Goal: Task Accomplishment & Management: Manage account settings

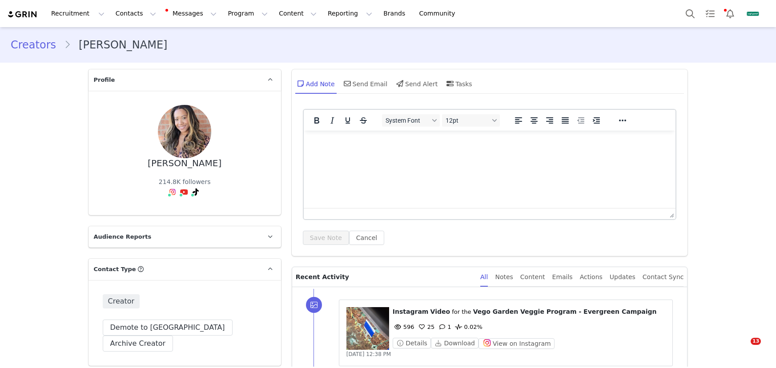
click at [124, 16] on button "Contacts Contacts" at bounding box center [135, 14] width 51 height 20
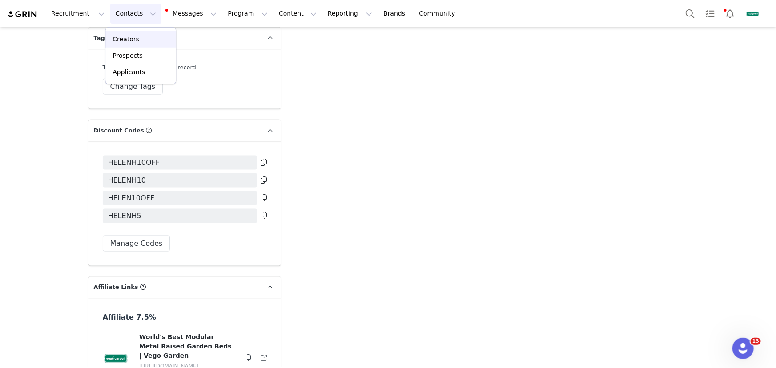
click at [142, 40] on div "Creators" at bounding box center [141, 39] width 60 height 9
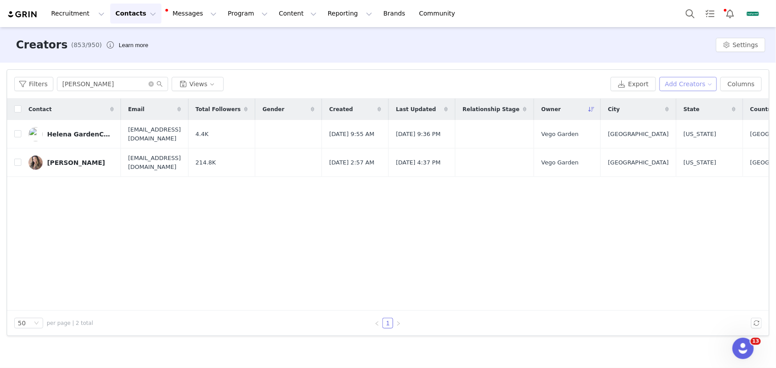
click at [703, 86] on button "Add Creators" at bounding box center [688, 84] width 58 height 14
click at [677, 107] on li "Add a Creator" at bounding box center [684, 102] width 70 height 14
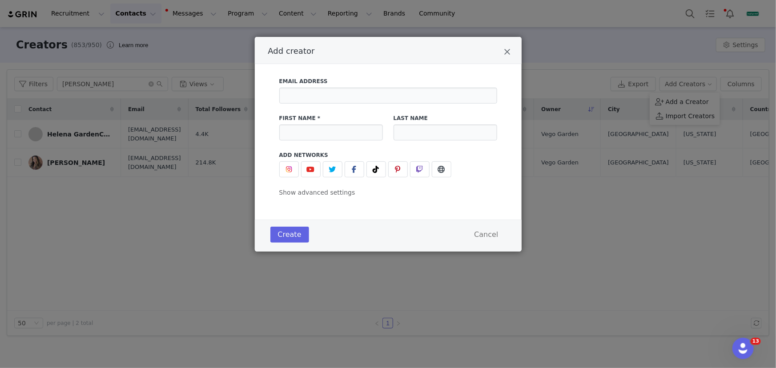
drag, startPoint x: 570, startPoint y: 184, endPoint x: 560, endPoint y: 150, distance: 35.4
click at [570, 182] on div "Add creator Email Address First Name * Last Name Add Networks instagram URL you…" at bounding box center [388, 184] width 776 height 368
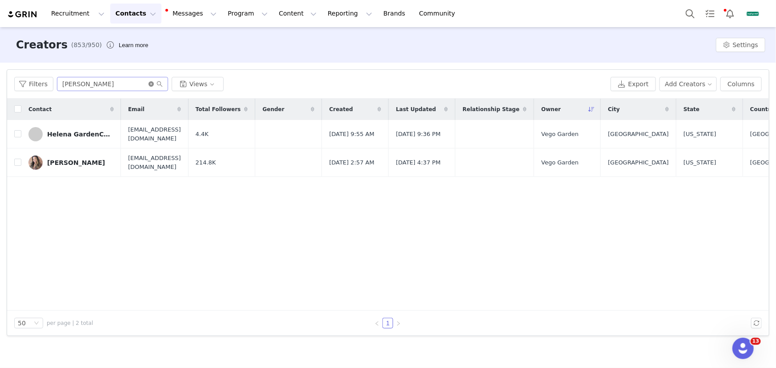
drag, startPoint x: 148, startPoint y: 85, endPoint x: 120, endPoint y: 84, distance: 28.5
click at [148, 85] on icon "icon: close-circle" at bounding box center [150, 83] width 5 height 5
click at [120, 84] on input "text" at bounding box center [112, 84] width 111 height 14
paste input "Samanthamillerinteriors@gmail.com"
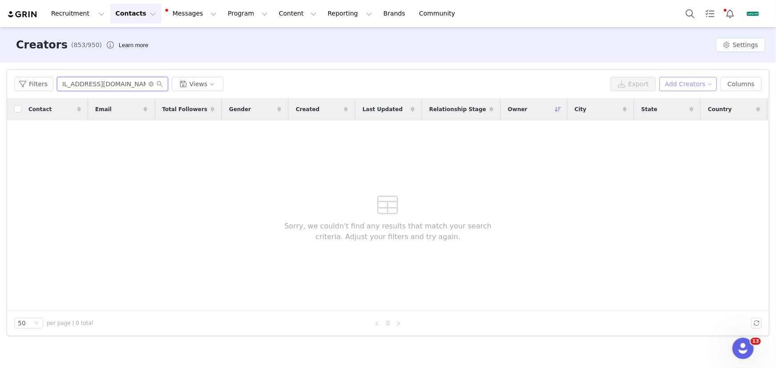
type input "Samanthamillerinteriors@gmail.com"
click at [674, 82] on button "Add Creators" at bounding box center [688, 84] width 58 height 14
click at [681, 99] on span "Add a Creator" at bounding box center [686, 102] width 43 height 10
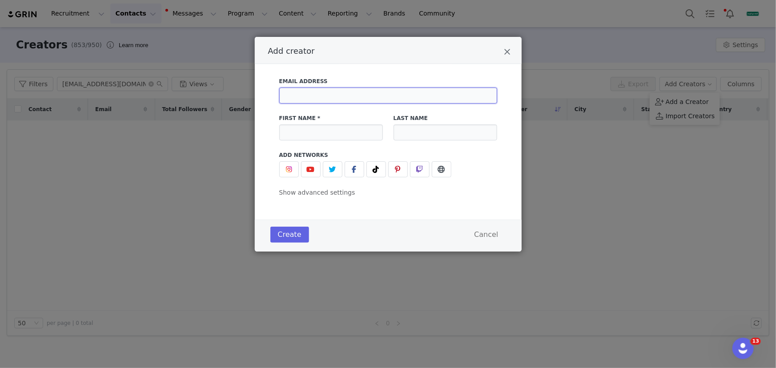
click at [373, 97] on input "Add creator" at bounding box center [388, 96] width 218 height 16
paste input "Samanthamillerinteriors@gmail.com"
type input "Samanthamillerinteriors@gmail.com"
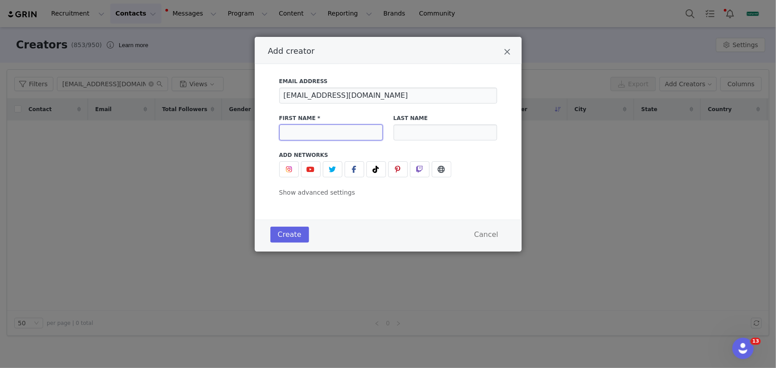
drag, startPoint x: 338, startPoint y: 137, endPoint x: 342, endPoint y: 143, distance: 6.9
click at [338, 137] on input "Add creator" at bounding box center [331, 132] width 104 height 16
click at [296, 135] on input "Add creator" at bounding box center [331, 132] width 104 height 16
paste input "Samantha Miller"
drag, startPoint x: 338, startPoint y: 132, endPoint x: 320, endPoint y: 134, distance: 18.4
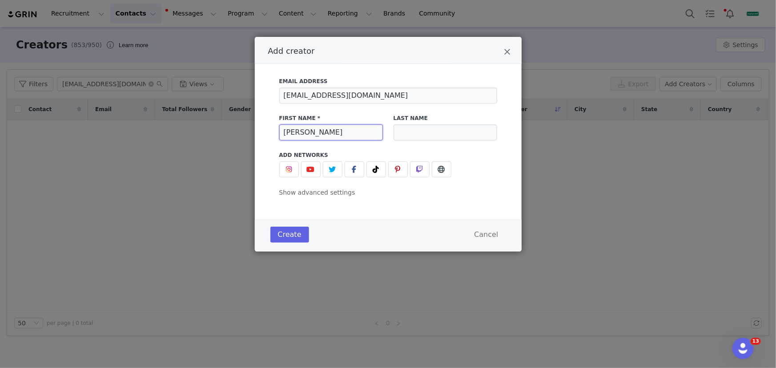
click at [320, 134] on input "Samantha Miller" at bounding box center [331, 132] width 104 height 16
type input "Samantha Miller"
click at [430, 133] on input "Add creator" at bounding box center [445, 132] width 104 height 16
paste input "Miller"
type input "Miller"
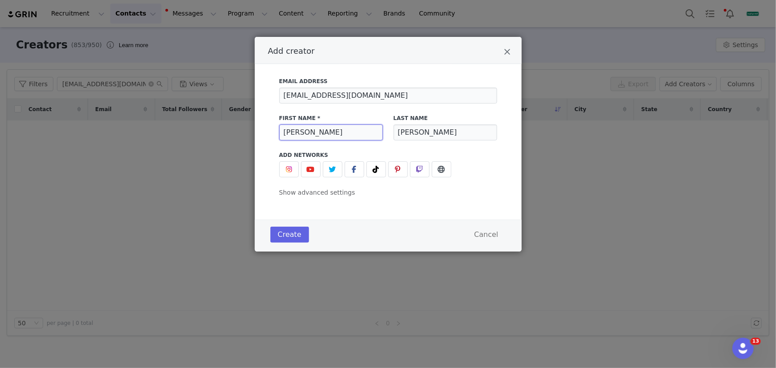
drag, startPoint x: 343, startPoint y: 132, endPoint x: 318, endPoint y: 133, distance: 24.9
click at [318, 133] on input "Samantha Miller" at bounding box center [331, 132] width 104 height 16
type input "Samantha"
drag, startPoint x: 308, startPoint y: 169, endPoint x: 322, endPoint y: 199, distance: 32.6
click at [308, 169] on icon "Add creator" at bounding box center [311, 169] width 8 height 7
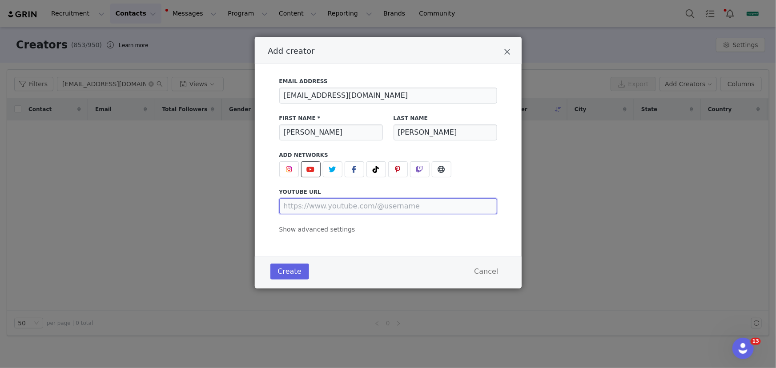
click at [327, 204] on input "Add creator" at bounding box center [388, 206] width 218 height 16
paste input "https://www.youtube.com/@SamanthaMillerDiaries"
type input "https://www.youtube.com/@SamanthaMillerDiaries"
drag, startPoint x: 413, startPoint y: 96, endPoint x: 282, endPoint y: 95, distance: 131.1
click at [282, 95] on input "[EMAIL_ADDRESS][DOMAIN_NAME]" at bounding box center [388, 96] width 218 height 16
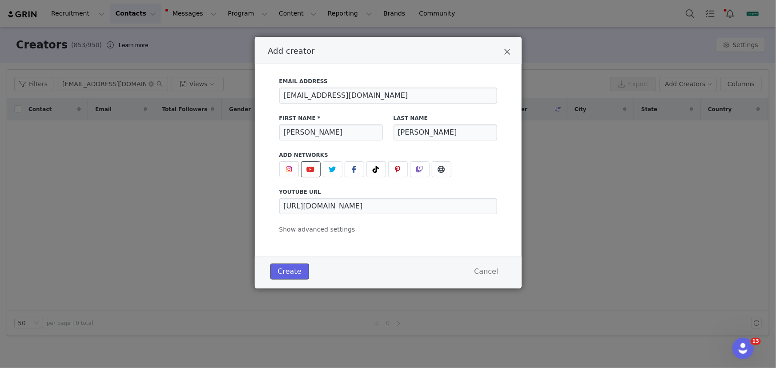
click at [289, 269] on button "Create" at bounding box center [289, 272] width 39 height 16
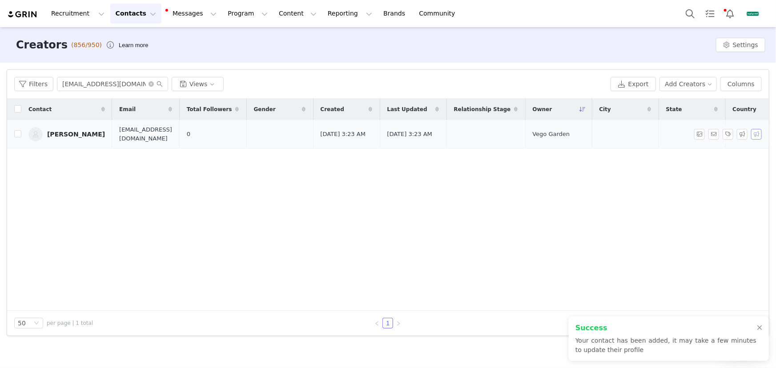
click at [754, 132] on button "button" at bounding box center [756, 134] width 11 height 11
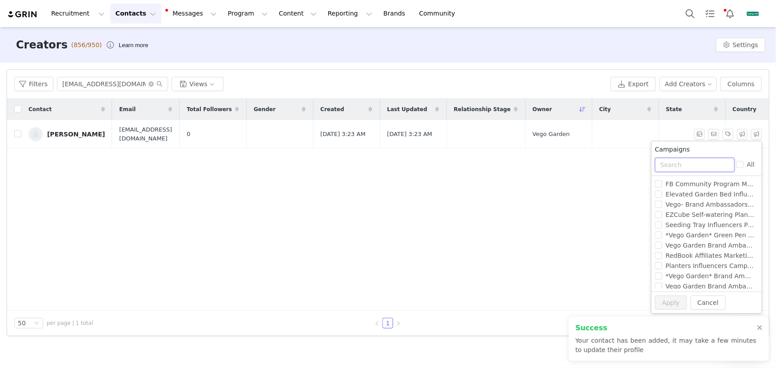
click at [692, 164] on input "text" at bounding box center [695, 165] width 80 height 14
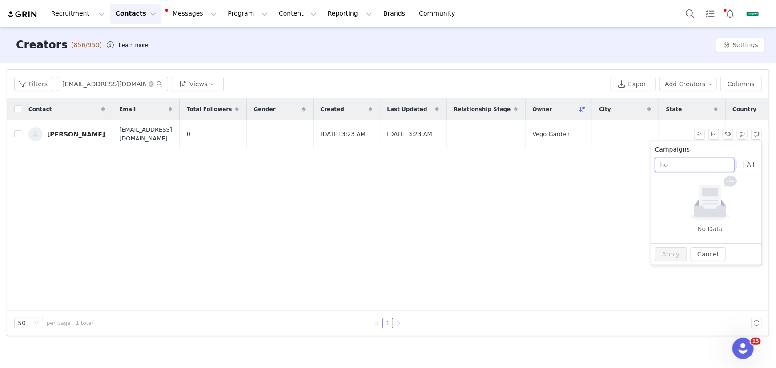
type input "h"
type input "watering"
click at [700, 208] on span "Influencers Watering Products Campaign!" at bounding box center [730, 204] width 136 height 7
click at [662, 208] on input "Influencers Watering Products Campaign!" at bounding box center [658, 204] width 7 height 7
checkbox input "true"
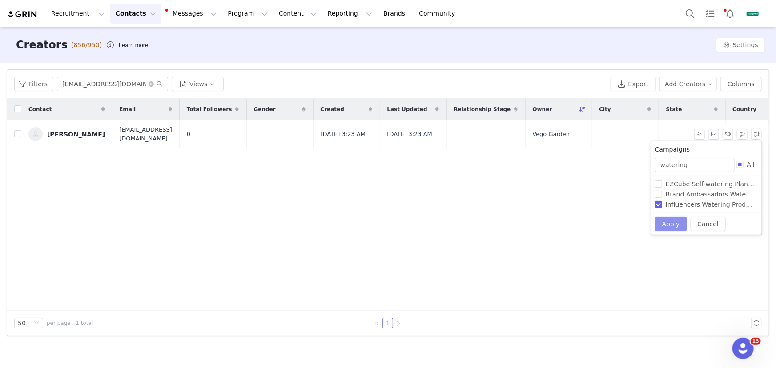
click at [676, 224] on button "Apply" at bounding box center [671, 224] width 32 height 14
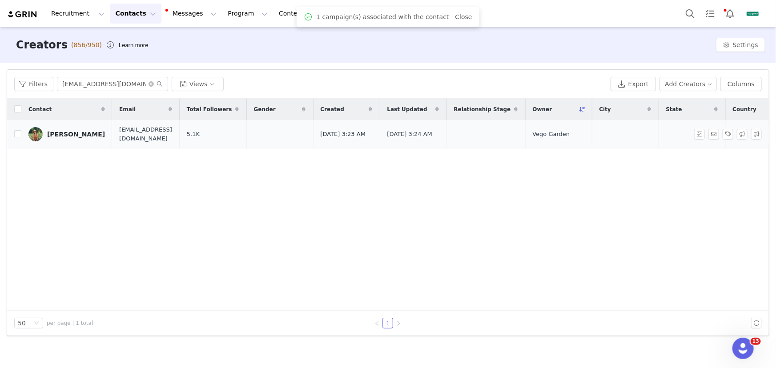
click at [92, 132] on div "[PERSON_NAME]" at bounding box center [76, 134] width 58 height 7
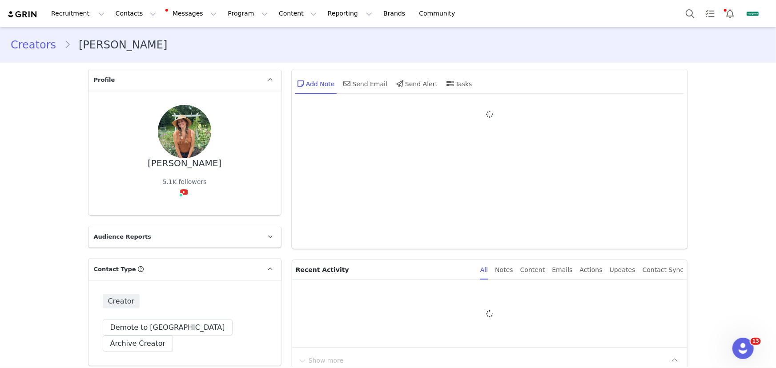
type input "+1 ([GEOGRAPHIC_DATA])"
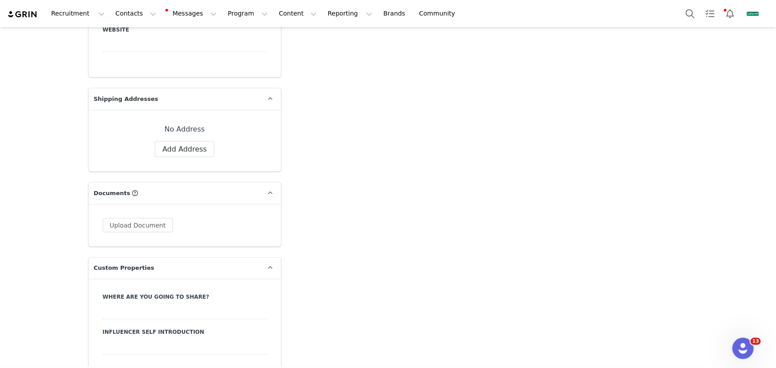
scroll to position [646, 0]
click at [194, 141] on button "Add Address" at bounding box center [185, 149] width 60 height 16
select select
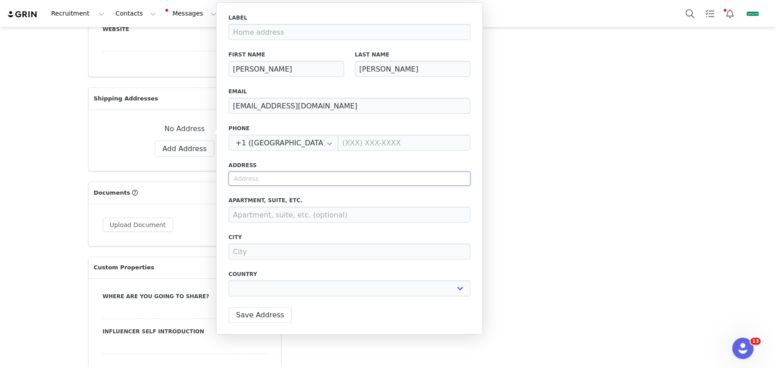
click at [354, 176] on input "text" at bounding box center [349, 179] width 242 height 14
paste input "175 S. Chucky Pike Jefferson City, TN 37760"
type input "175 S. Chucky Pike Jefferson City, TN 37760"
select select
type input "175 Chucky Pike"
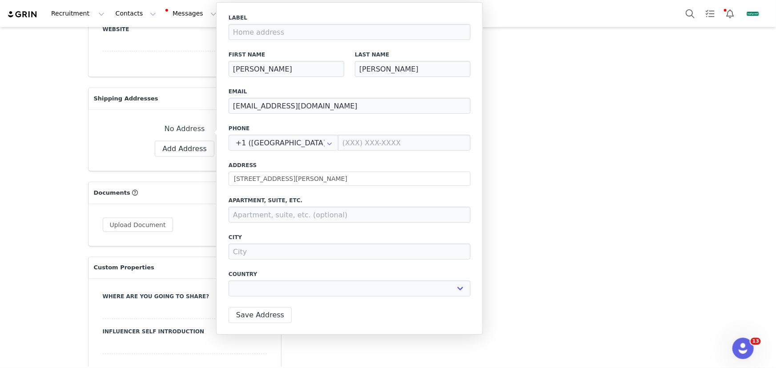
type input "[GEOGRAPHIC_DATA]"
select select "[object Object]"
click at [367, 142] on input at bounding box center [404, 143] width 132 height 16
paste input "865-385-3647"
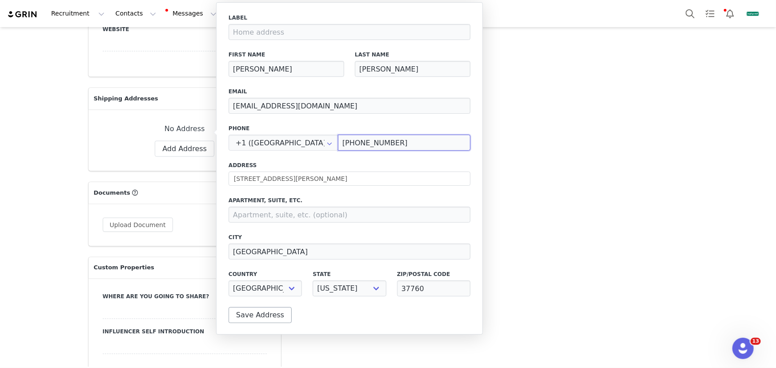
type input "(865) 385-3647"
click at [267, 311] on button "Save Address" at bounding box center [259, 315] width 63 height 16
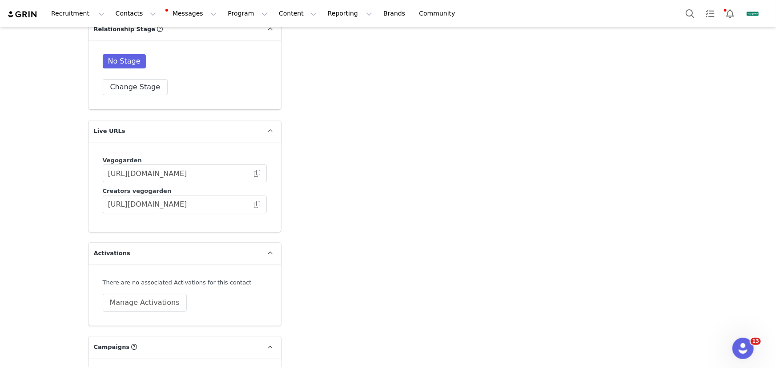
scroll to position [1778, 0]
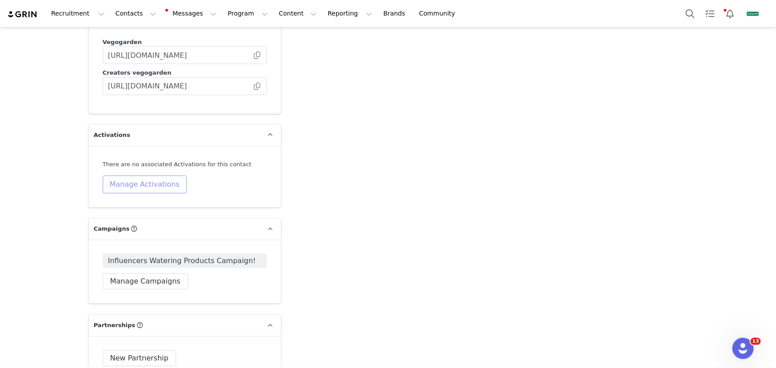
click at [150, 176] on button "Manage Activations" at bounding box center [145, 185] width 84 height 18
click at [142, 190] on div "Select Activation" at bounding box center [122, 191] width 87 height 13
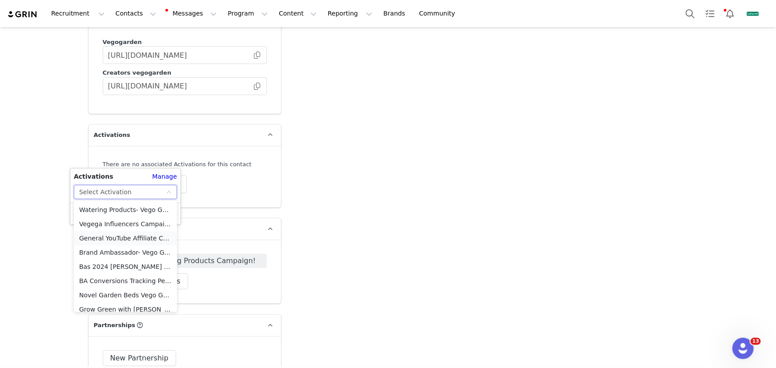
click at [131, 238] on li "General YouTube Affiliate Conversions Tracking Performance-2025" at bounding box center [125, 238] width 103 height 14
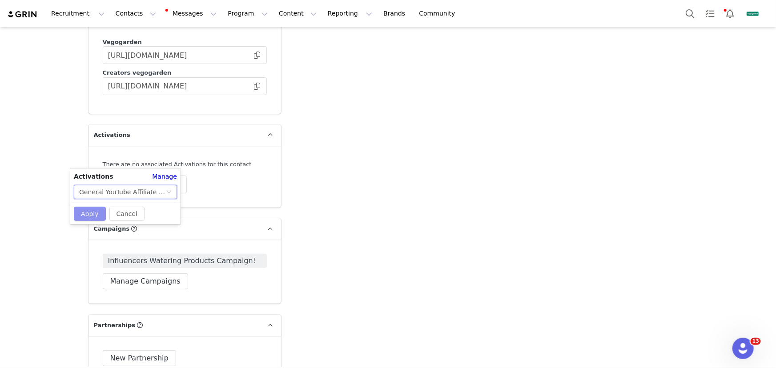
click at [86, 214] on button "Apply" at bounding box center [90, 214] width 32 height 14
click at [252, 86] on span at bounding box center [256, 86] width 9 height 0
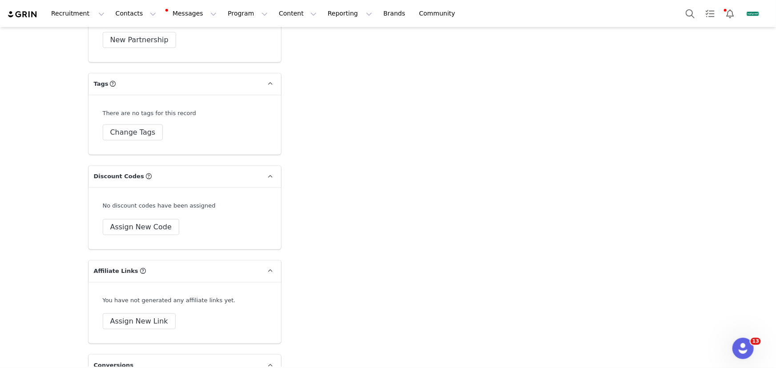
scroll to position [2141, 0]
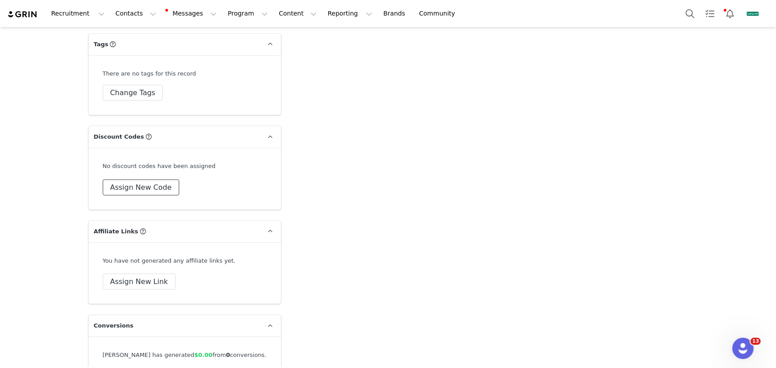
click at [143, 180] on button "Assign New Code" at bounding box center [141, 188] width 76 height 16
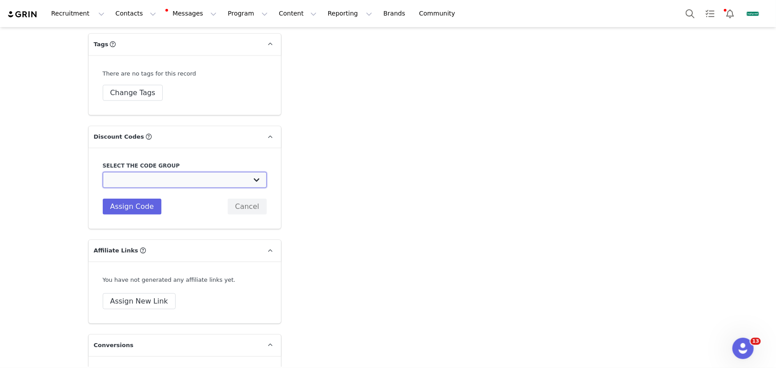
click at [156, 172] on select "Vego Garden: Plantedinthegarden October Code for Selfing Watering Planter Vego …" at bounding box center [185, 180] width 164 height 16
select select "10009124"
click at [103, 172] on select "Vego Garden: Plantedinthegarden October Code for Selfing Watering Planter Vego …" at bounding box center [185, 180] width 164 height 16
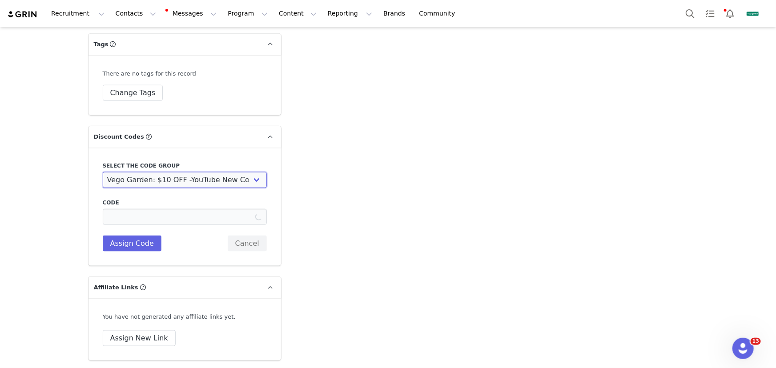
type input "SAMANTHAMILLERDIARIES10OFF"
click at [144, 236] on button "Assign Code" at bounding box center [132, 244] width 59 height 16
click at [137, 330] on button "Assign New Link" at bounding box center [139, 338] width 73 height 16
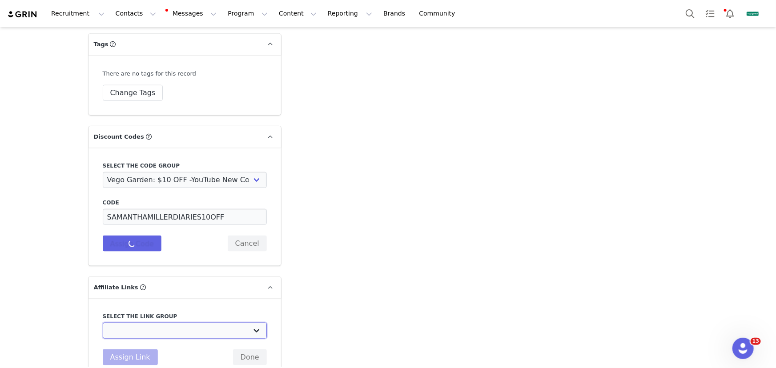
drag, startPoint x: 163, startPoint y: 300, endPoint x: 163, endPoint y: 295, distance: 5.3
click at [163, 323] on select "Affiliate 7.5%: https://vego-gardening-store.myshopify.com Truefood TV 10%: htt…" at bounding box center [185, 331] width 164 height 16
select select "8557"
click at [103, 323] on select "Affiliate 7.5%: https://vego-gardening-store.myshopify.com Truefood TV 10%: htt…" at bounding box center [185, 331] width 164 height 16
click at [139, 349] on button "Assign Link" at bounding box center [130, 357] width 55 height 16
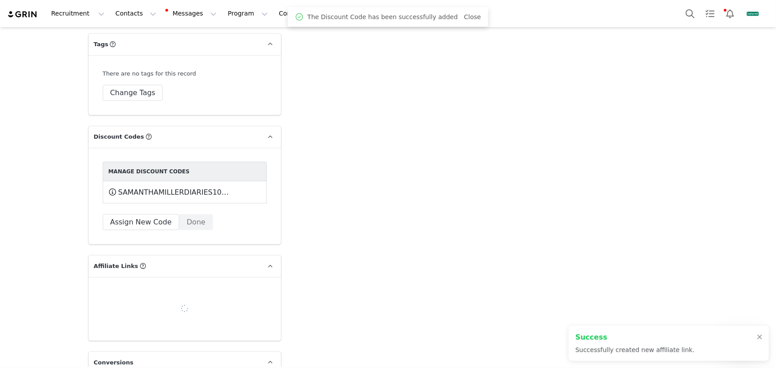
select select
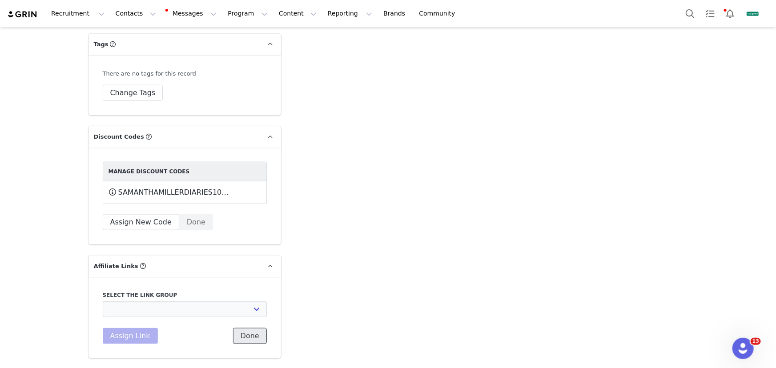
click at [249, 328] on button "Done" at bounding box center [250, 336] width 34 height 16
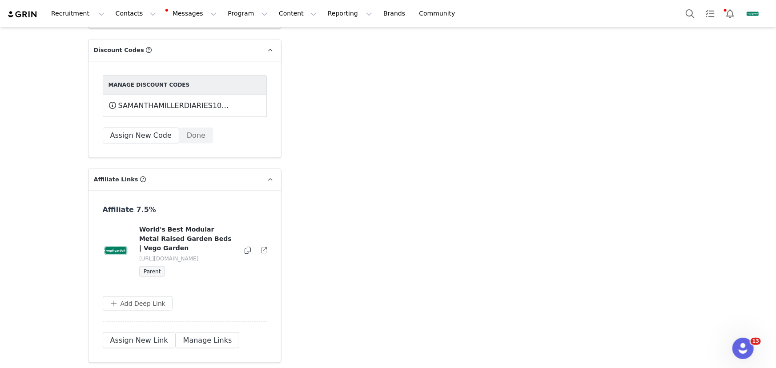
scroll to position [2262, 0]
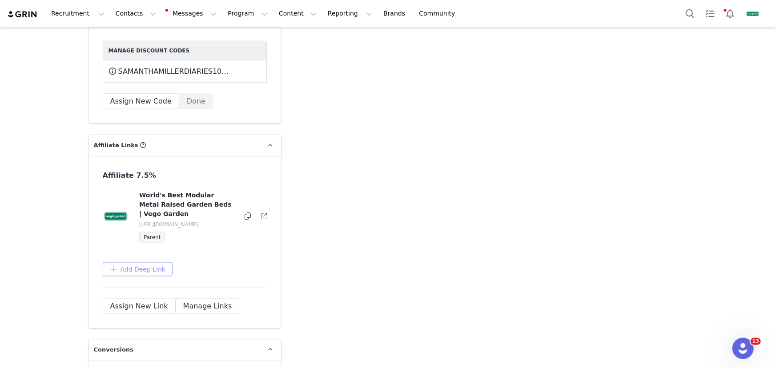
click at [157, 262] on button "Add Deep Link" at bounding box center [138, 269] width 70 height 14
drag, startPoint x: 170, startPoint y: 279, endPoint x: 164, endPoint y: 283, distance: 7.4
click at [170, 298] on input "text" at bounding box center [181, 305] width 142 height 14
paste input "https://www.vegogarden.com/products/hi-flow-retractable-hose-reel-set-100"
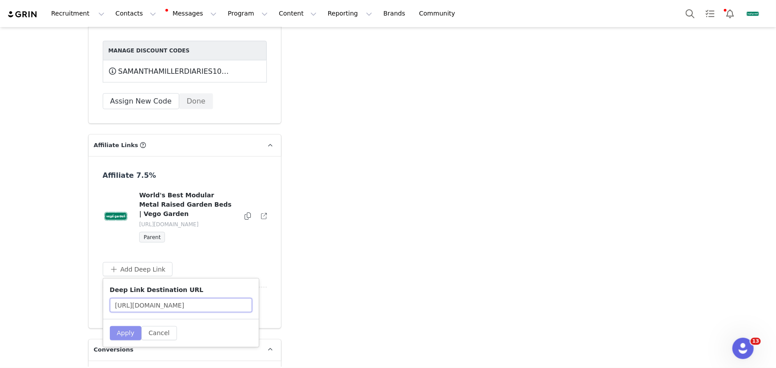
type input "https://www.vegogarden.com/products/hi-flow-retractable-hose-reel-set-100"
click at [129, 326] on button "Apply" at bounding box center [126, 333] width 32 height 14
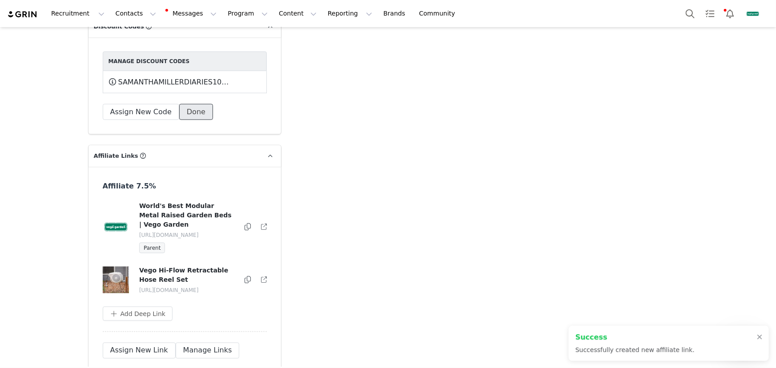
click at [196, 104] on button "Done" at bounding box center [196, 112] width 34 height 16
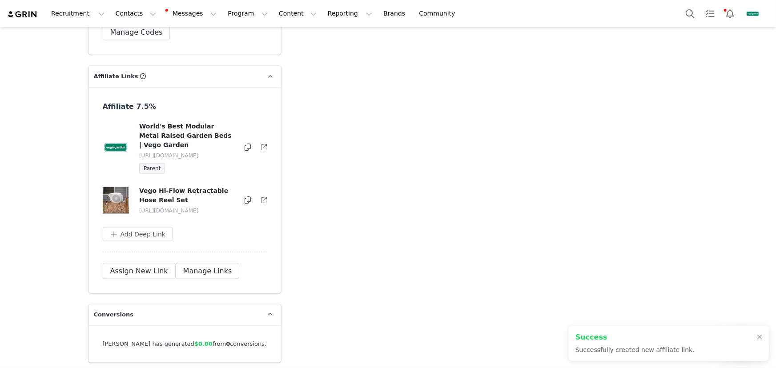
click at [244, 196] on icon at bounding box center [247, 199] width 6 height 7
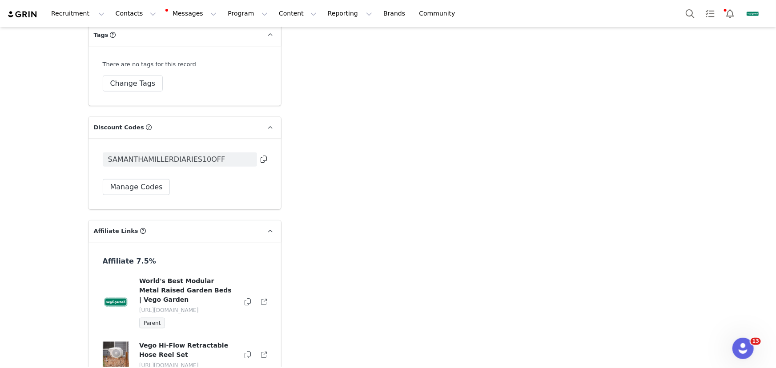
scroll to position [2144, 0]
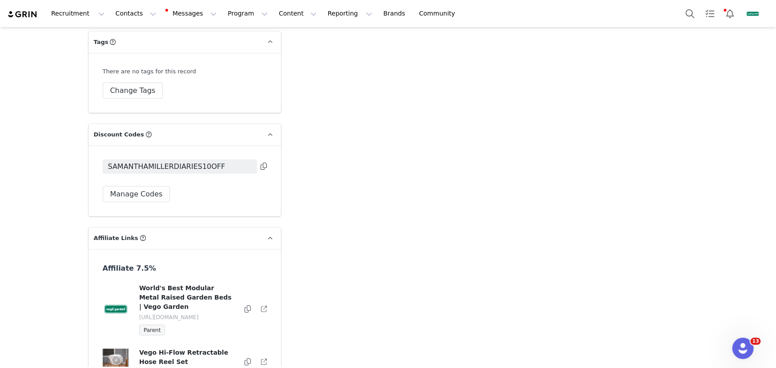
click at [261, 163] on icon at bounding box center [263, 166] width 6 height 7
click at [237, 12] on button "Program Program" at bounding box center [247, 14] width 51 height 20
click at [248, 55] on p "Campaigns" at bounding box center [235, 55] width 35 height 9
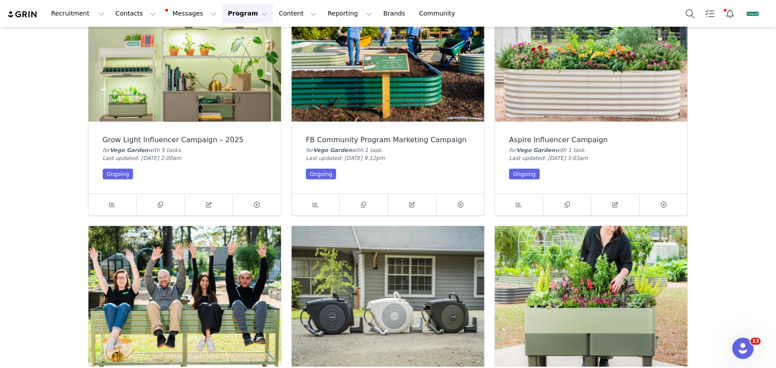
scroll to position [808, 0]
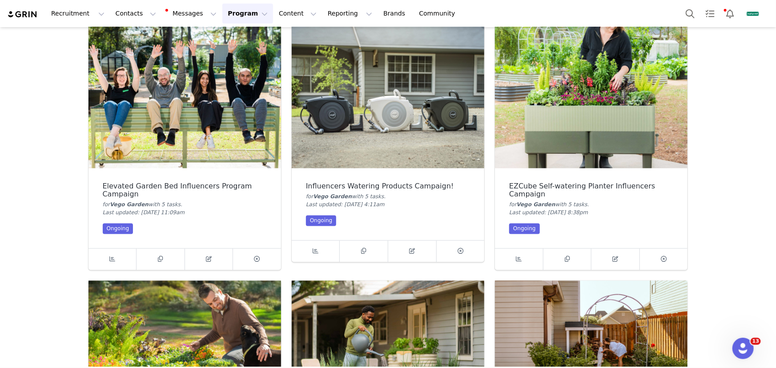
click at [453, 167] on img at bounding box center [388, 96] width 192 height 144
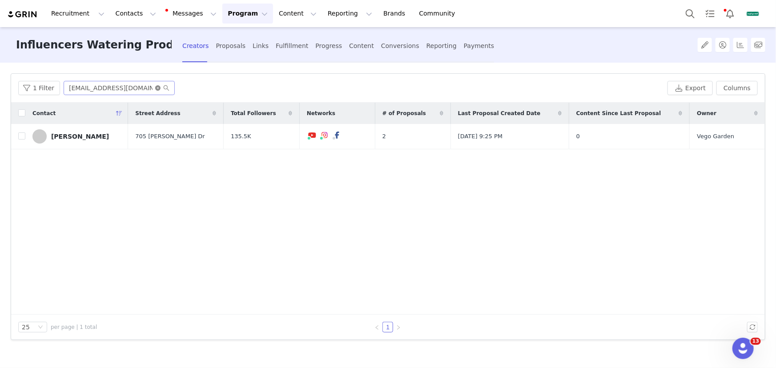
click at [157, 89] on icon "icon: close-circle" at bounding box center [157, 87] width 5 height 5
paste input "[EMAIL_ADDRESS][DOMAIN_NAME]"
click at [143, 88] on input "[EMAIL_ADDRESS][DOMAIN_NAME]" at bounding box center [119, 88] width 111 height 14
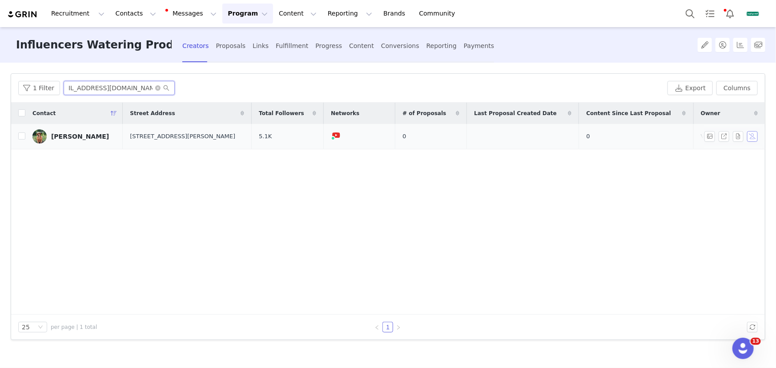
type input "[EMAIL_ADDRESS][DOMAIN_NAME]"
click at [752, 136] on button "button" at bounding box center [752, 136] width 11 height 11
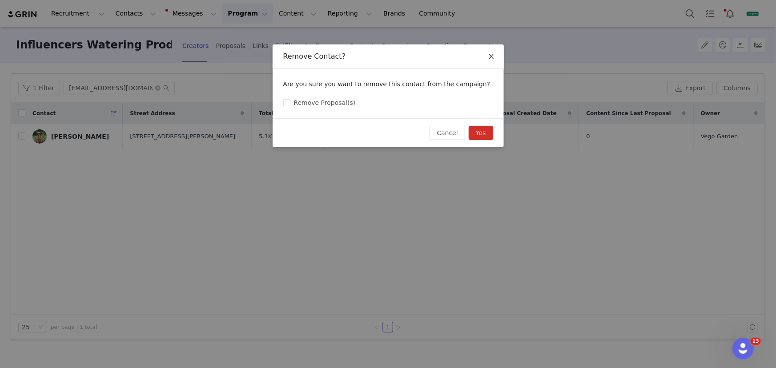
click at [487, 56] on span "Close" at bounding box center [491, 56] width 25 height 25
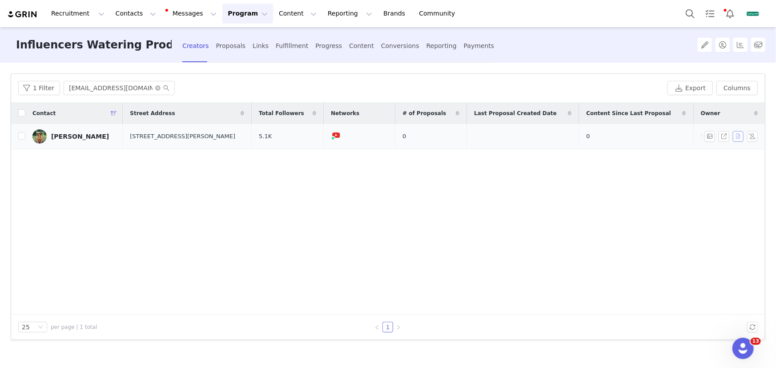
click at [738, 140] on button "button" at bounding box center [737, 136] width 11 height 11
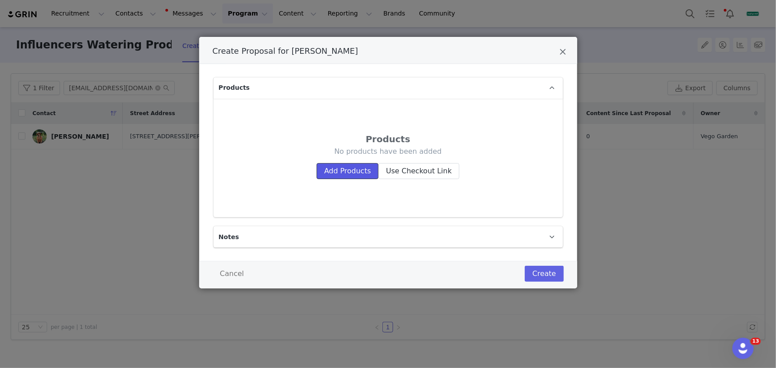
click at [347, 171] on button "Add Products" at bounding box center [347, 171] width 62 height 16
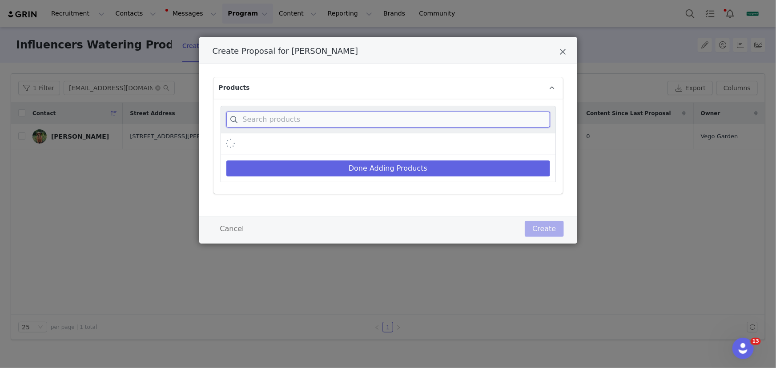
click at [353, 120] on input "Create Proposal for Samantha Miller" at bounding box center [388, 120] width 324 height 16
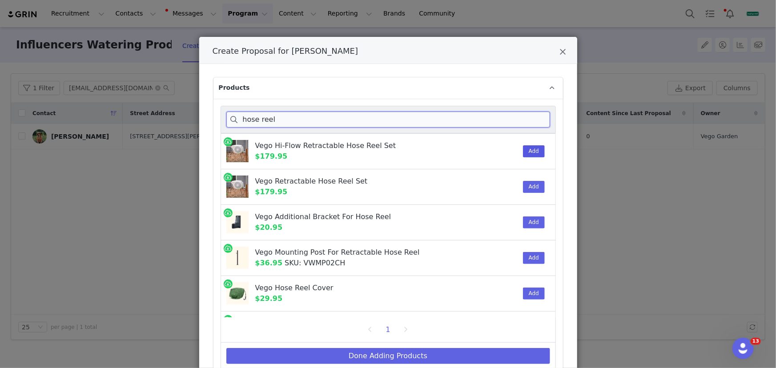
type input "hose reel"
click at [528, 151] on button "Add" at bounding box center [534, 151] width 22 height 12
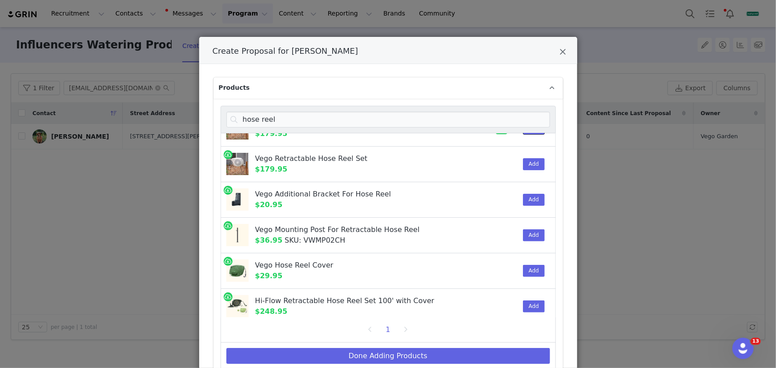
scroll to position [40, 0]
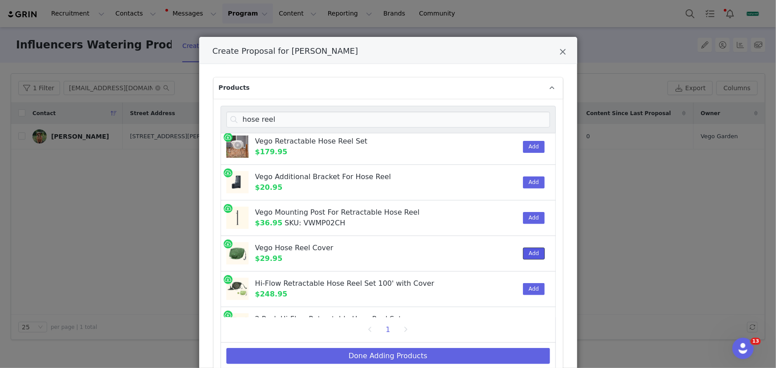
click at [523, 252] on button "Add" at bounding box center [534, 254] width 22 height 12
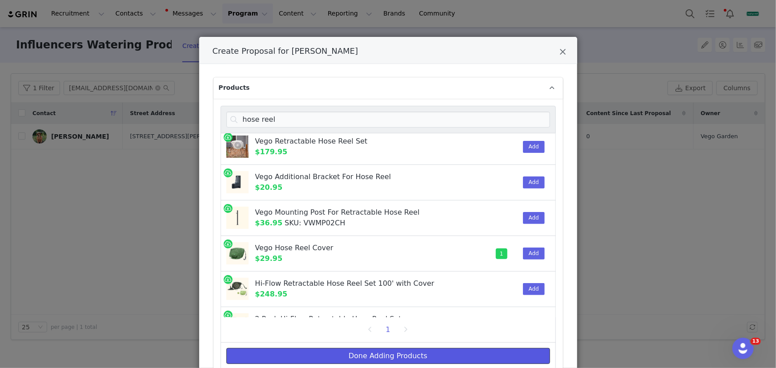
click at [431, 356] on button "Done Adding Products" at bounding box center [388, 356] width 324 height 16
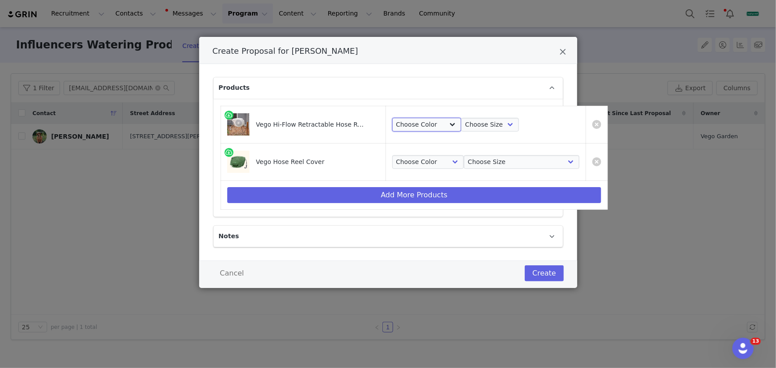
click at [431, 124] on select "Choose Color Tidepool Blue Cloud White Seaweed Green" at bounding box center [426, 125] width 69 height 14
select select "23167838"
click at [392, 118] on select "Choose Color Tidepool Blue Cloud White Seaweed Green" at bounding box center [426, 125] width 69 height 14
click at [464, 126] on select "Choose Size 50' 82' 100'" at bounding box center [490, 125] width 58 height 14
select select "27791061"
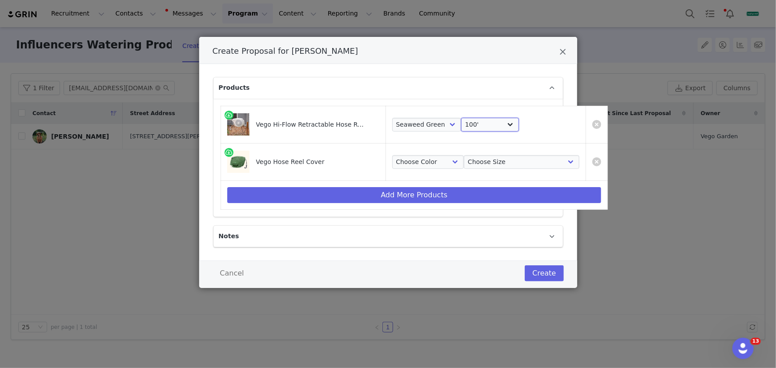
click at [461, 118] on select "Choose Size 50' 82' 100'" at bounding box center [490, 125] width 58 height 14
click at [425, 160] on select "Choose Color British Green Olive Green Light Yellow" at bounding box center [428, 162] width 72 height 14
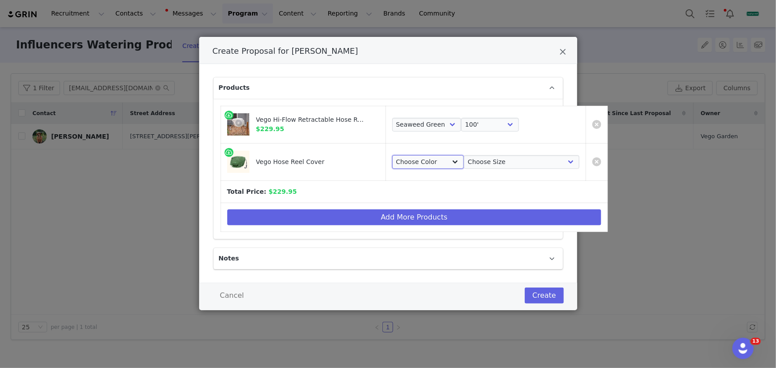
select select "23457668"
click at [392, 155] on select "Choose Color British Green Olive Green Light Yellow" at bounding box center [428, 162] width 72 height 14
click at [470, 163] on select "Choose Size 130' or Hi-Flow-100' Hose Reel" at bounding box center [522, 162] width 116 height 14
select select "27791227"
click at [464, 155] on select "Choose Size 130' or Hi-Flow-100' Hose Reel" at bounding box center [522, 162] width 116 height 14
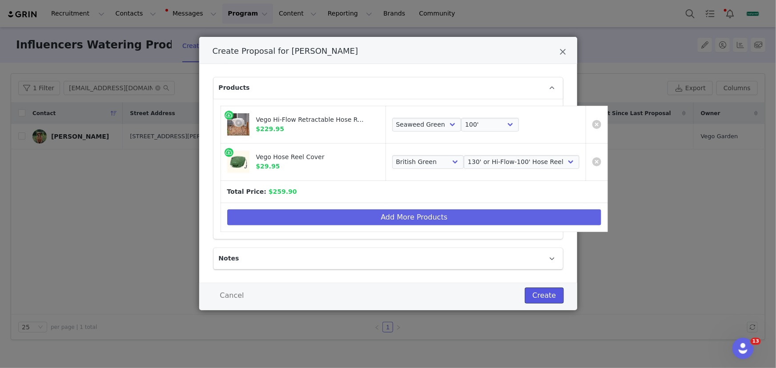
click at [550, 294] on button "Create" at bounding box center [543, 296] width 39 height 16
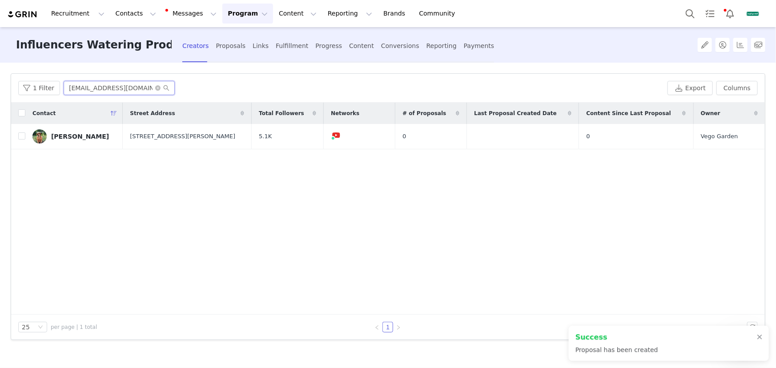
scroll to position [0, 24]
drag, startPoint x: 69, startPoint y: 87, endPoint x: 191, endPoint y: 89, distance: 122.2
click at [191, 89] on div "1 Filter Samanthamillerinteriors@gmail.com" at bounding box center [340, 88] width 645 height 14
drag, startPoint x: 287, startPoint y: 45, endPoint x: 284, endPoint y: 64, distance: 19.8
click at [287, 45] on div "Fulfillment" at bounding box center [292, 46] width 32 height 24
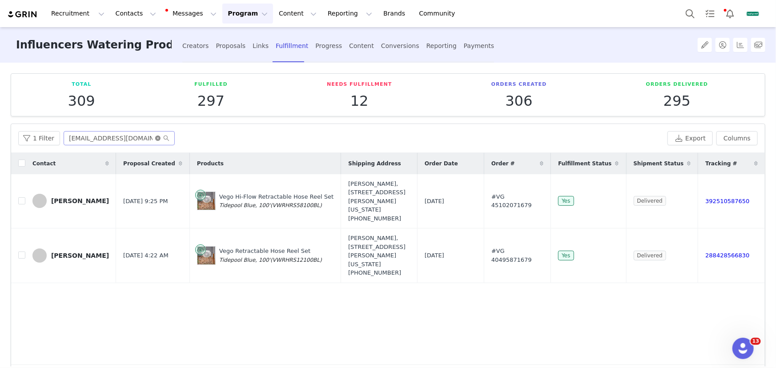
click at [156, 137] on icon "icon: close-circle" at bounding box center [157, 138] width 5 height 5
click at [148, 138] on input "text" at bounding box center [119, 138] width 111 height 14
paste input "[EMAIL_ADDRESS][DOMAIN_NAME]"
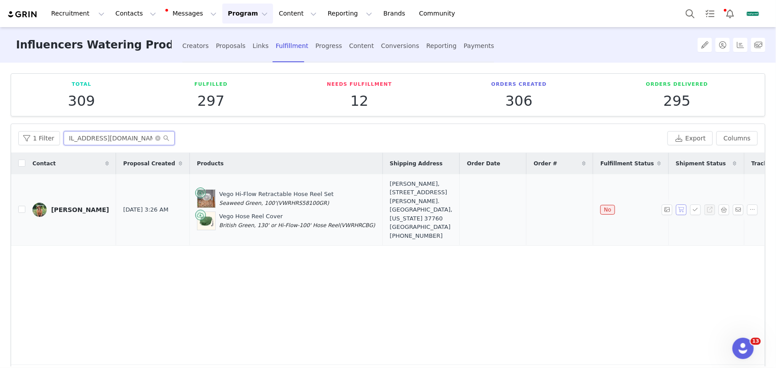
type input "[EMAIL_ADDRESS][DOMAIN_NAME]"
click at [679, 204] on button "button" at bounding box center [681, 209] width 11 height 11
drag, startPoint x: 559, startPoint y: 208, endPoint x: 434, endPoint y: 205, distance: 124.5
click at [434, 205] on tr "Samantha Miller Sep 1, 2025 3:26 AM Vego Hi-Flow Retractable Hose Reel Set Seaw…" at bounding box center [410, 210] width 799 height 72
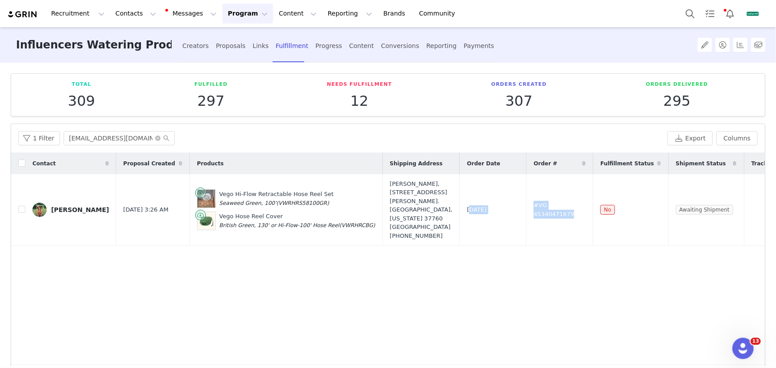
copy tr "Sep 1, 2025 #VG 45340471679"
click at [322, 5] on button "Reporting Reporting" at bounding box center [349, 14] width 55 height 20
click at [336, 56] on p "Report Builder" at bounding box center [334, 55] width 44 height 9
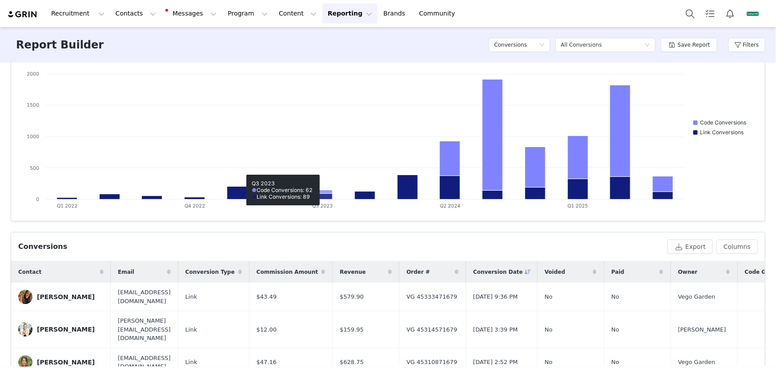
scroll to position [212, 0]
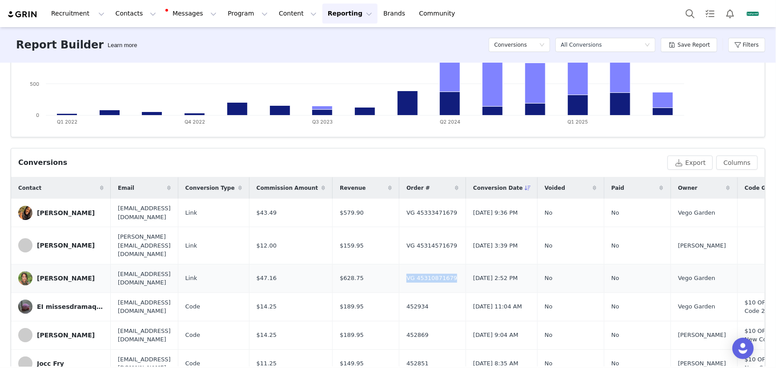
drag, startPoint x: 508, startPoint y: 269, endPoint x: 454, endPoint y: 270, distance: 53.8
click at [454, 270] on td "VG 45310871679" at bounding box center [432, 278] width 67 height 28
copy span "VG 45310871679"
click at [686, 15] on button "Search" at bounding box center [690, 14] width 20 height 20
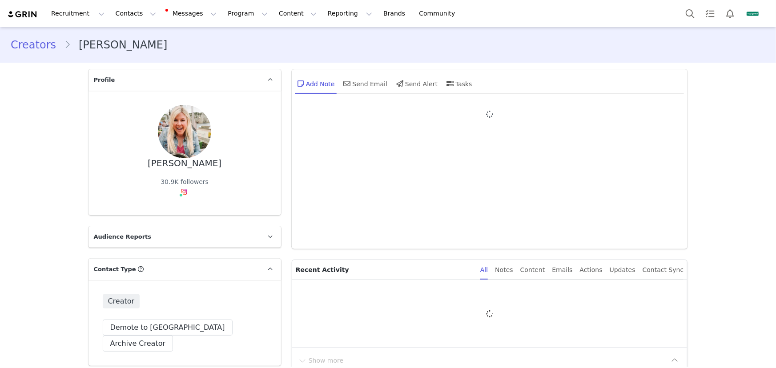
type input "+1 ([GEOGRAPHIC_DATA])"
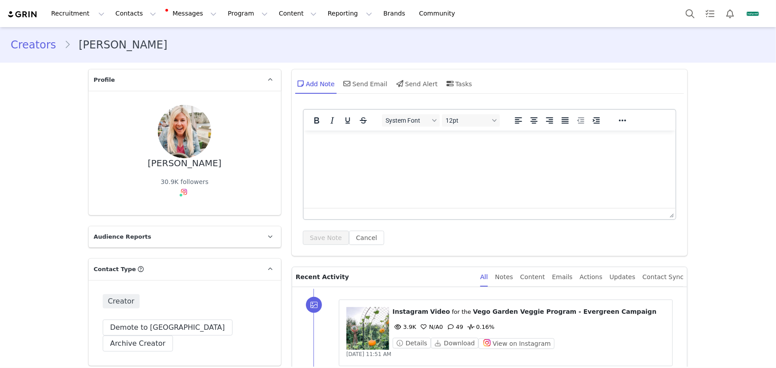
scroll to position [202, 0]
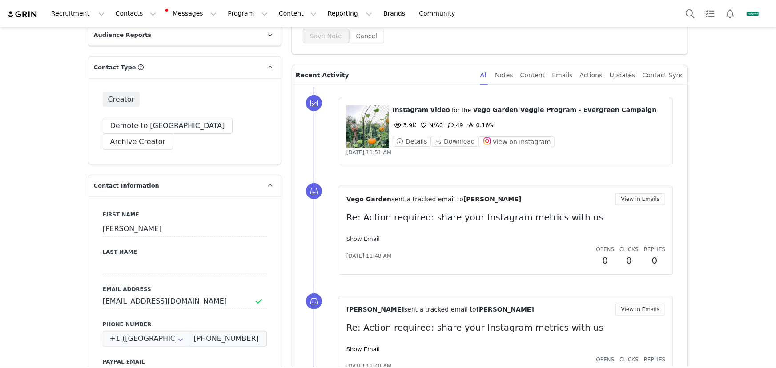
click at [356, 237] on link "Show Email" at bounding box center [362, 239] width 33 height 7
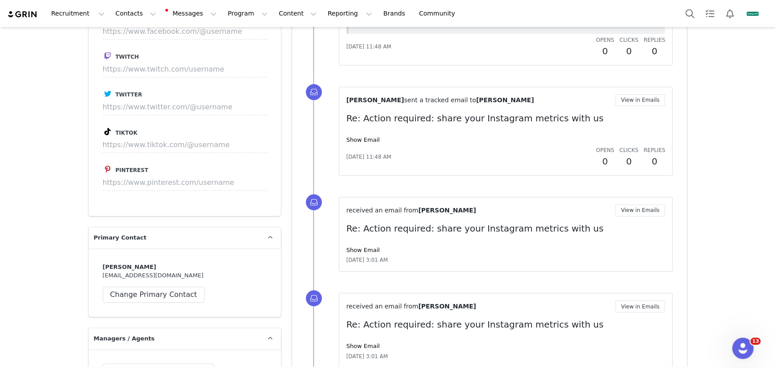
scroll to position [1252, 0]
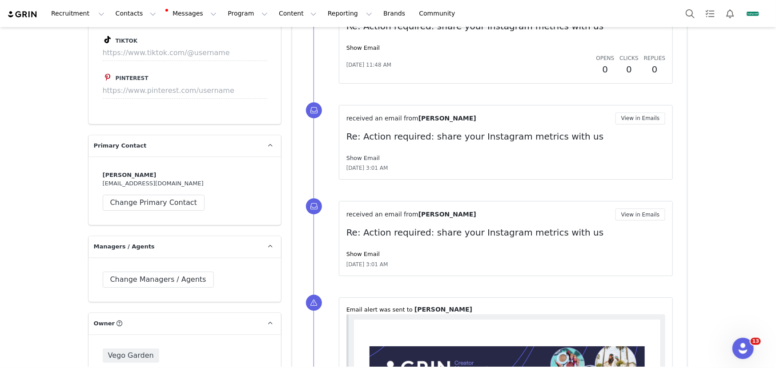
click at [368, 156] on link "Show Email" at bounding box center [362, 158] width 33 height 7
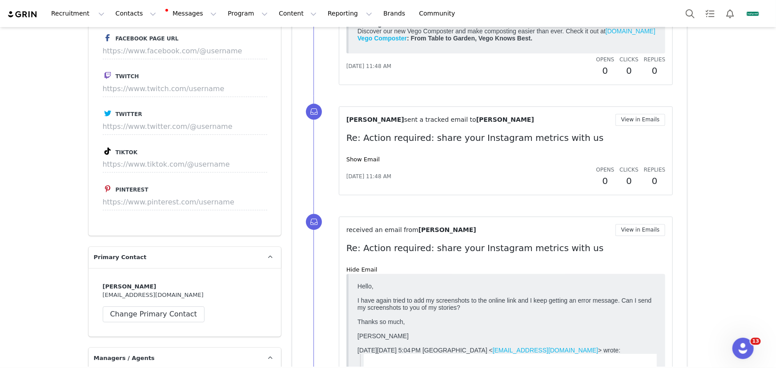
scroll to position [969, 0]
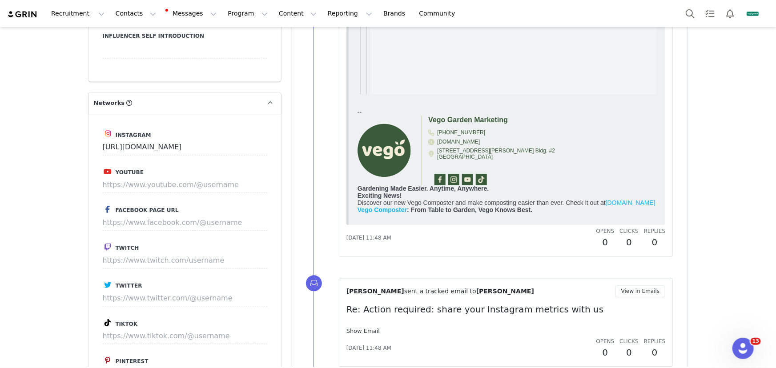
click at [370, 330] on link "Show Email" at bounding box center [362, 331] width 33 height 7
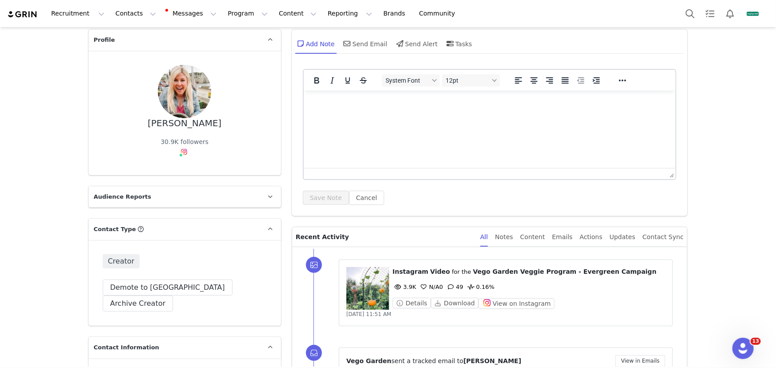
scroll to position [0, 0]
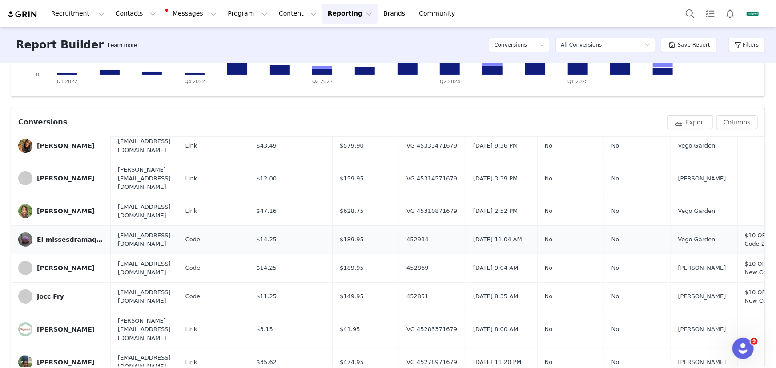
scroll to position [40, 0]
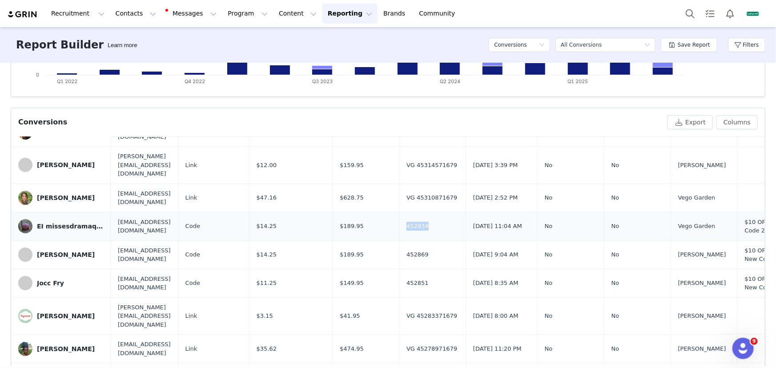
drag, startPoint x: 476, startPoint y: 217, endPoint x: 455, endPoint y: 219, distance: 21.4
click at [455, 219] on td "452934" at bounding box center [432, 226] width 67 height 28
copy span "452934"
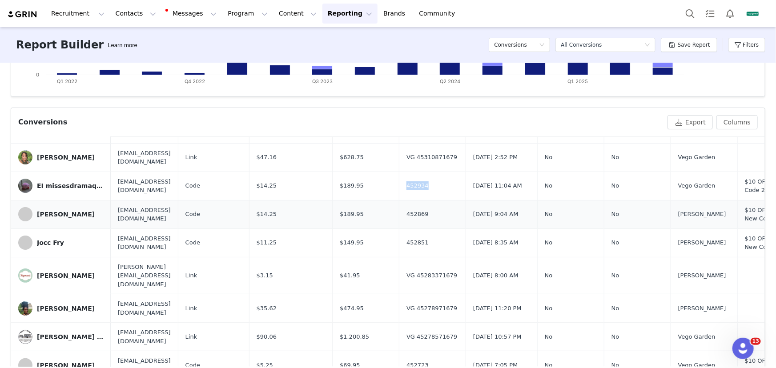
scroll to position [121, 0]
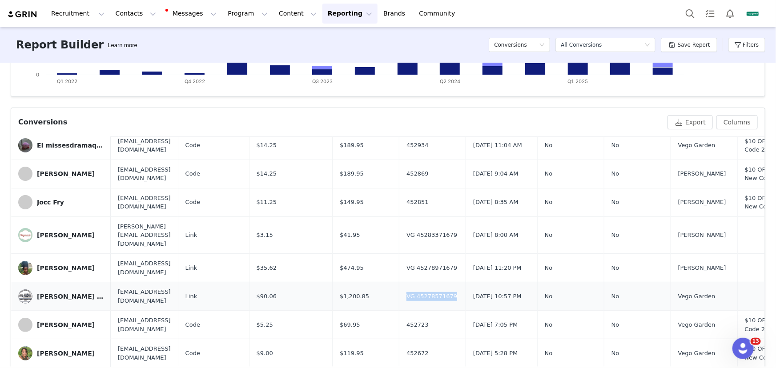
drag, startPoint x: 504, startPoint y: 281, endPoint x: 452, endPoint y: 281, distance: 51.1
click at [452, 282] on td "VG 45278571679" at bounding box center [432, 296] width 67 height 28
copy span "VG 45278571679"
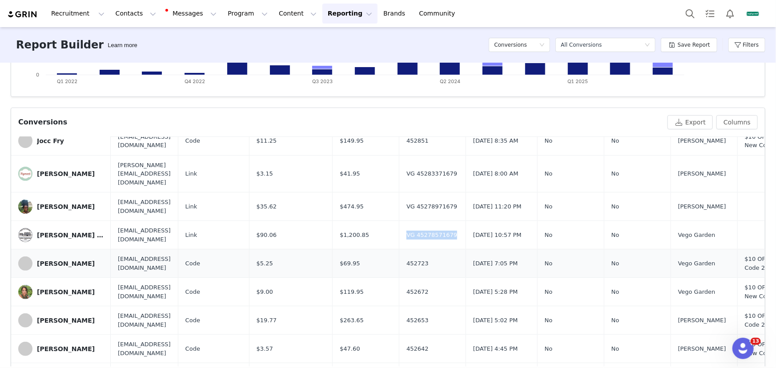
scroll to position [202, 0]
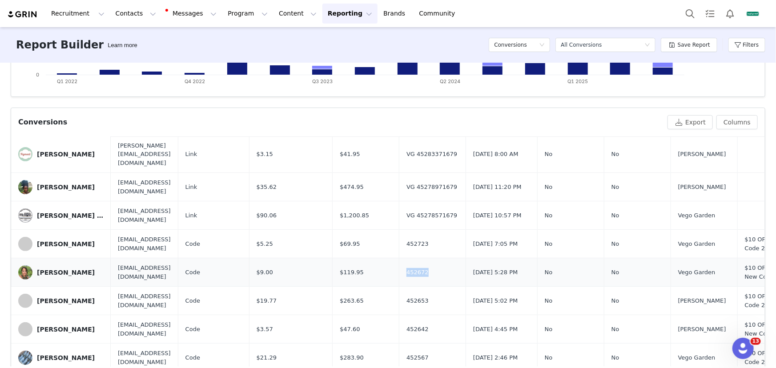
drag, startPoint x: 475, startPoint y: 254, endPoint x: 454, endPoint y: 253, distance: 20.4
click at [454, 258] on td "452672" at bounding box center [432, 272] width 67 height 28
copy span "452672"
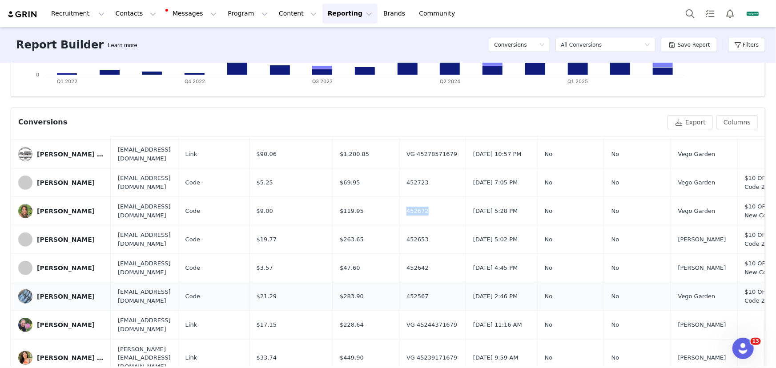
scroll to position [283, 0]
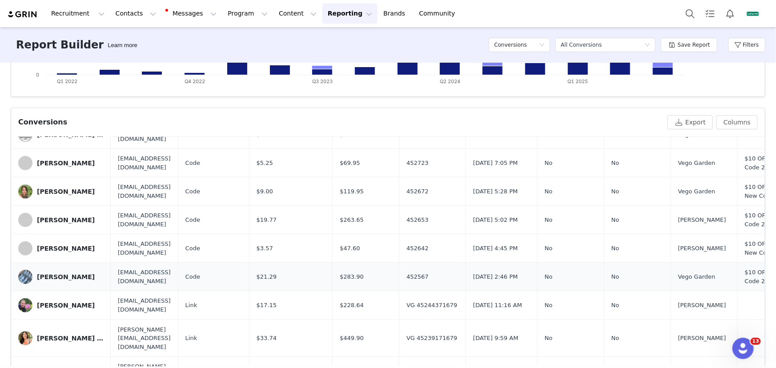
click at [399, 264] on td "$283.90" at bounding box center [365, 277] width 67 height 28
drag, startPoint x: 472, startPoint y: 258, endPoint x: 452, endPoint y: 259, distance: 20.0
click at [452, 263] on td "452567" at bounding box center [432, 277] width 67 height 28
copy span "452567"
click at [54, 273] on div "[PERSON_NAME]" at bounding box center [66, 276] width 58 height 7
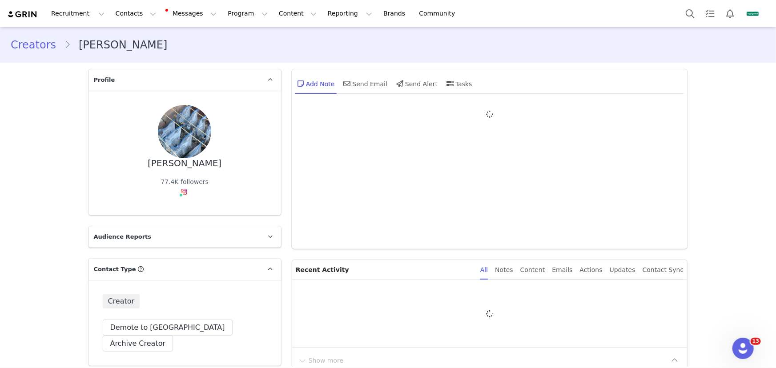
type input "+1 ([GEOGRAPHIC_DATA])"
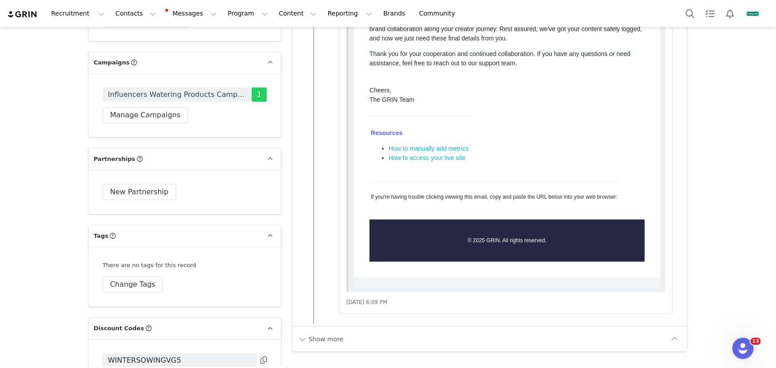
scroll to position [2182, 0]
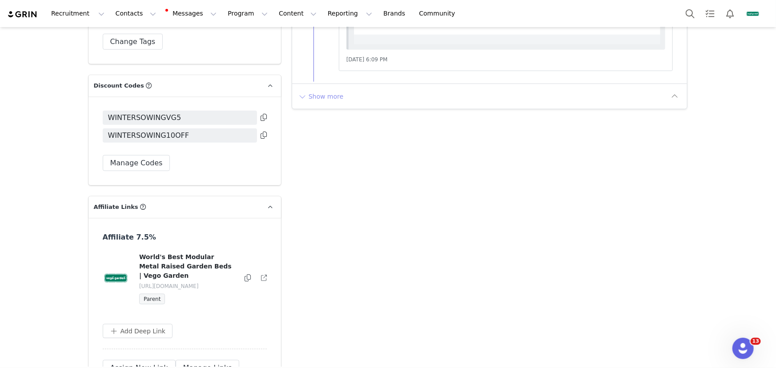
click at [316, 96] on button "Show more" at bounding box center [320, 96] width 47 height 14
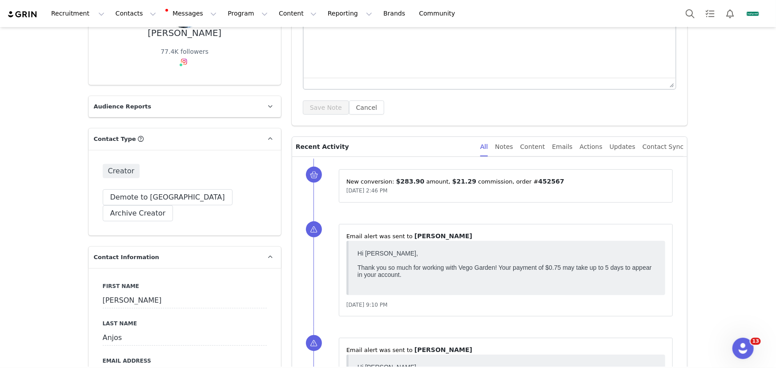
scroll to position [242, 0]
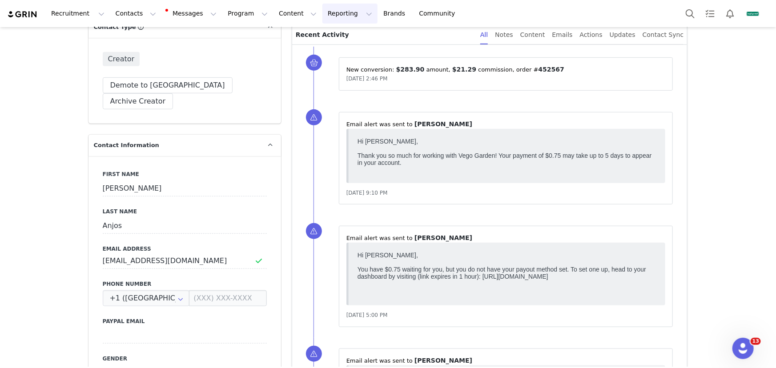
drag, startPoint x: 324, startPoint y: 12, endPoint x: 337, endPoint y: 48, distance: 38.5
click at [324, 12] on button "Reporting Reporting" at bounding box center [349, 14] width 55 height 20
drag, startPoint x: 339, startPoint y: 58, endPoint x: 367, endPoint y: 0, distance: 64.2
click at [339, 58] on p "Report Builder" at bounding box center [334, 55] width 44 height 9
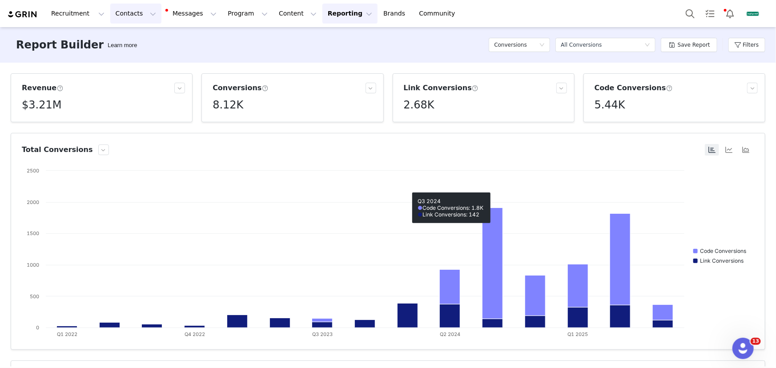
click at [136, 10] on button "Contacts Contacts" at bounding box center [135, 14] width 51 height 20
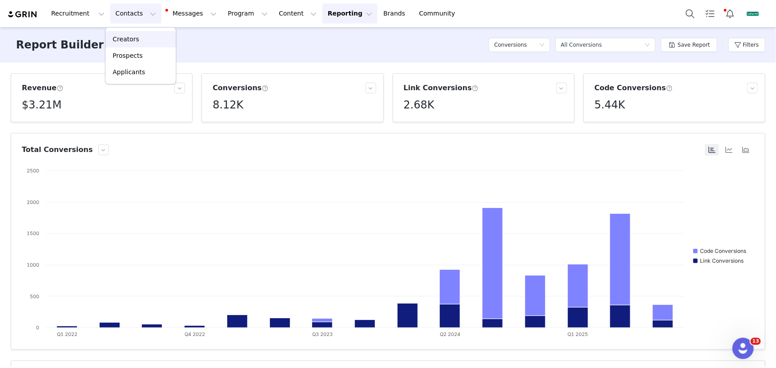
drag, startPoint x: 148, startPoint y: 34, endPoint x: 168, endPoint y: 34, distance: 20.0
click at [148, 34] on link "Creators" at bounding box center [140, 39] width 70 height 16
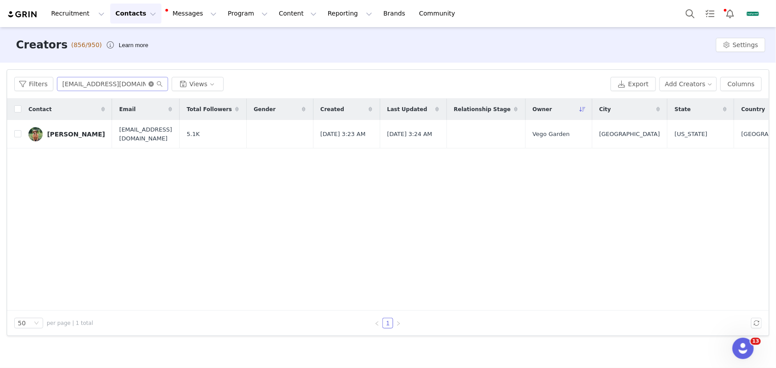
click at [151, 84] on icon "icon: close-circle" at bounding box center [150, 83] width 5 height 5
click at [144, 83] on input "text" at bounding box center [112, 84] width 111 height 14
paste input "[EMAIL_ADDRESS][DOMAIN_NAME]"
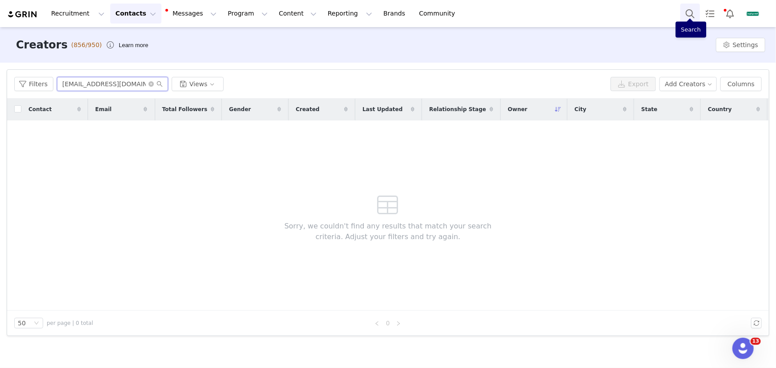
type input "[EMAIL_ADDRESS][DOMAIN_NAME]"
click at [690, 9] on button "Search" at bounding box center [690, 14] width 20 height 20
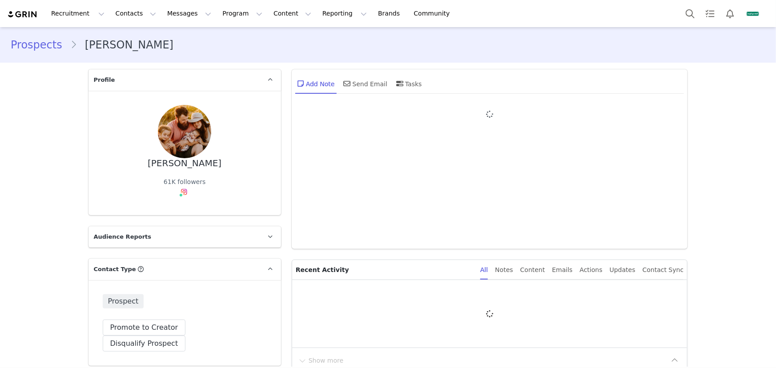
type input "+1 ([GEOGRAPHIC_DATA])"
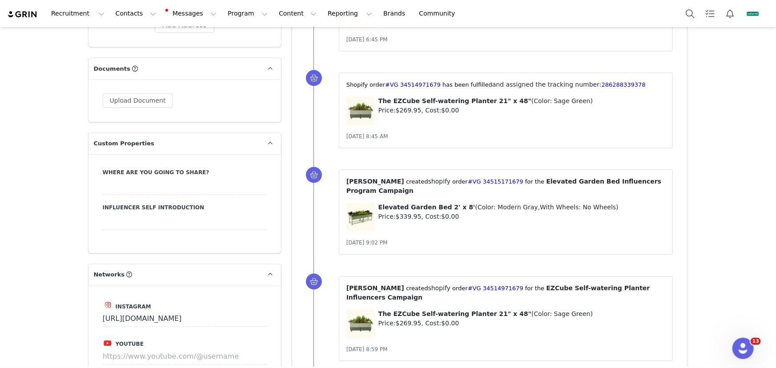
scroll to position [1010, 0]
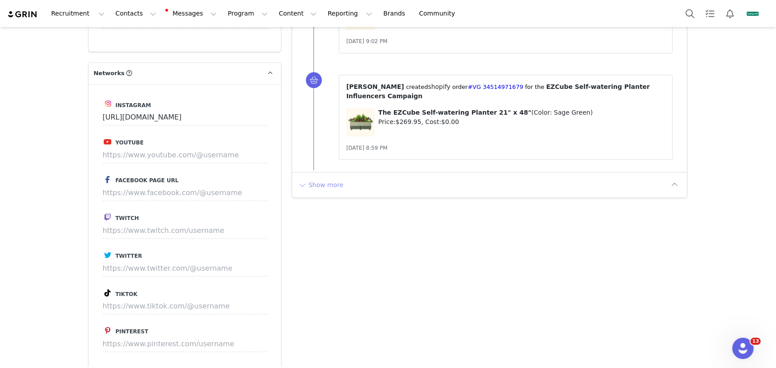
click at [328, 178] on button "Show more" at bounding box center [320, 185] width 47 height 14
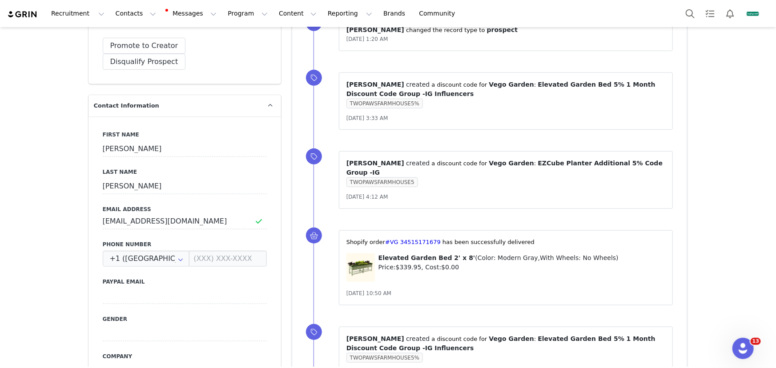
scroll to position [283, 0]
drag, startPoint x: 219, startPoint y: 200, endPoint x: 311, endPoint y: 227, distance: 96.2
click at [103, 212] on input "[EMAIL_ADDRESS][DOMAIN_NAME]" at bounding box center [185, 220] width 164 height 16
click at [130, 14] on button "Contacts Contacts" at bounding box center [135, 14] width 51 height 20
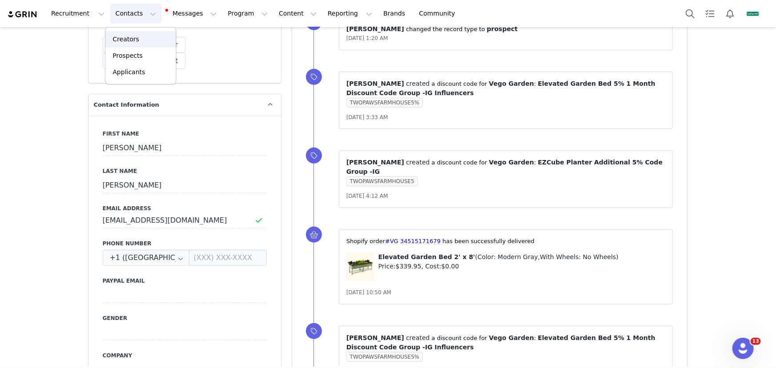
click at [147, 43] on div "Creators" at bounding box center [141, 39] width 60 height 9
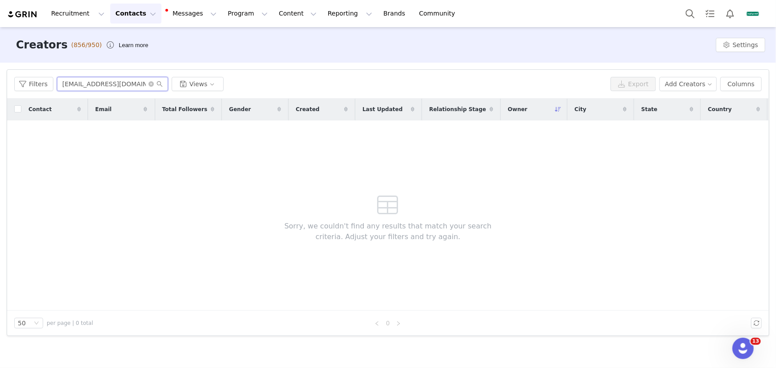
click at [139, 83] on input "[EMAIL_ADDRESS][DOMAIN_NAME]" at bounding box center [112, 84] width 111 height 14
click at [148, 84] on icon "icon: close-circle" at bounding box center [150, 83] width 5 height 5
click at [135, 83] on input "text" at bounding box center [112, 84] width 111 height 14
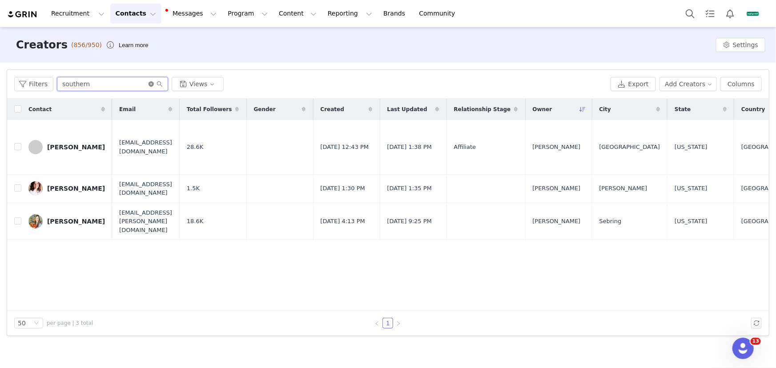
type input "southern"
click at [148, 81] on icon "icon: close-circle" at bounding box center [150, 83] width 5 height 5
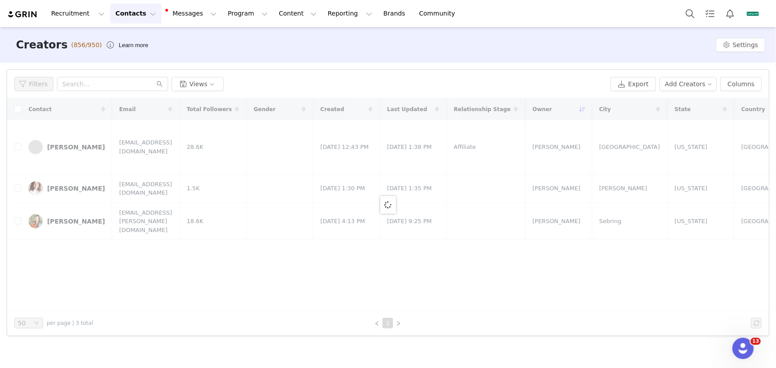
click at [421, 299] on div at bounding box center [387, 205] width 761 height 212
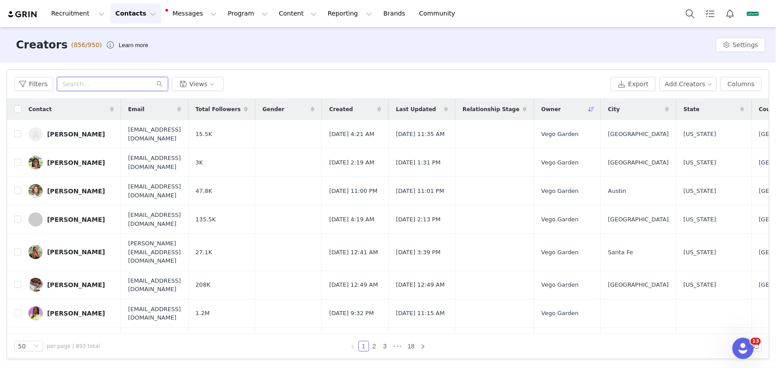
click at [92, 84] on input "text" at bounding box center [112, 84] width 111 height 14
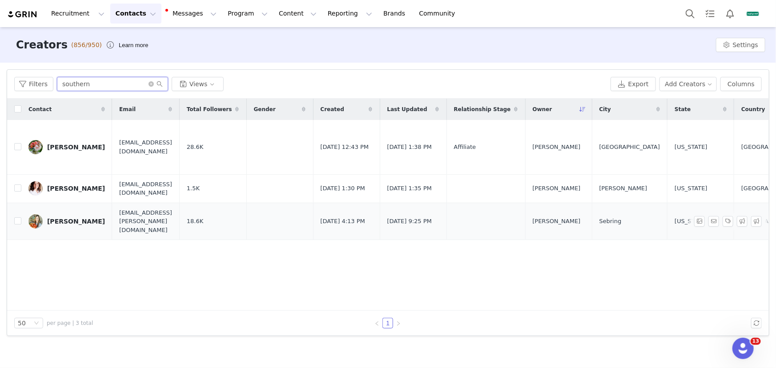
type input "southern"
click at [93, 218] on div "Summer Tucker" at bounding box center [76, 221] width 58 height 7
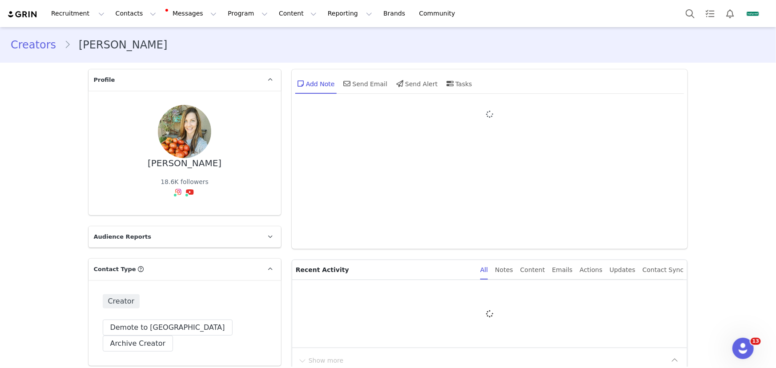
type input "+1 ([GEOGRAPHIC_DATA])"
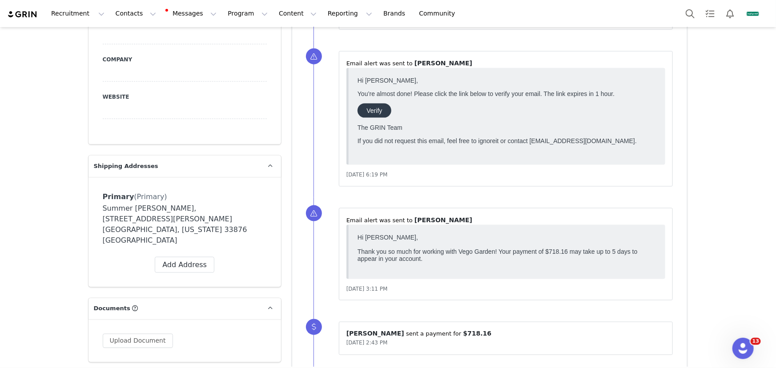
scroll to position [821, 0]
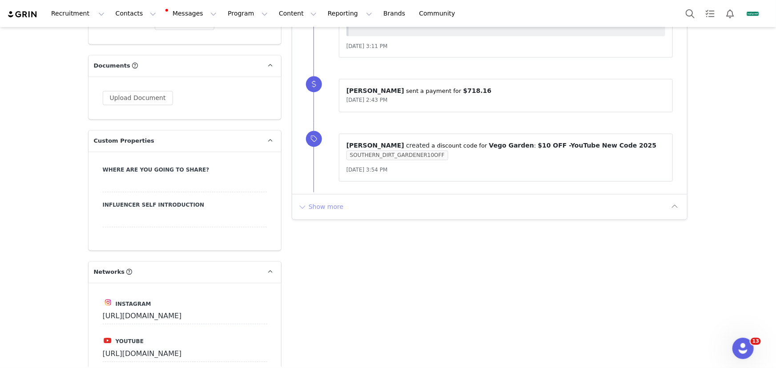
click at [309, 209] on button "Show more" at bounding box center [320, 207] width 47 height 14
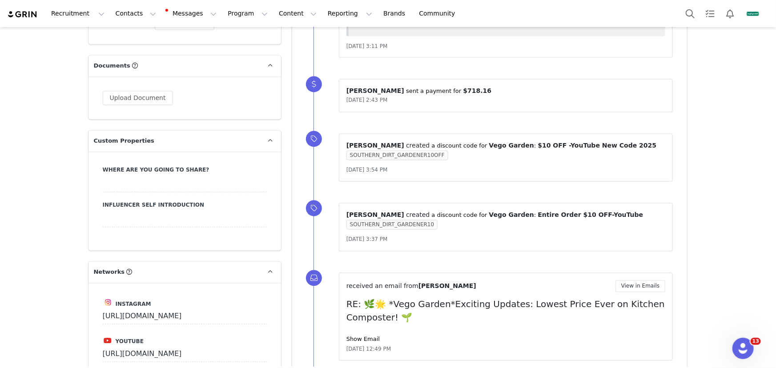
scroll to position [0, 0]
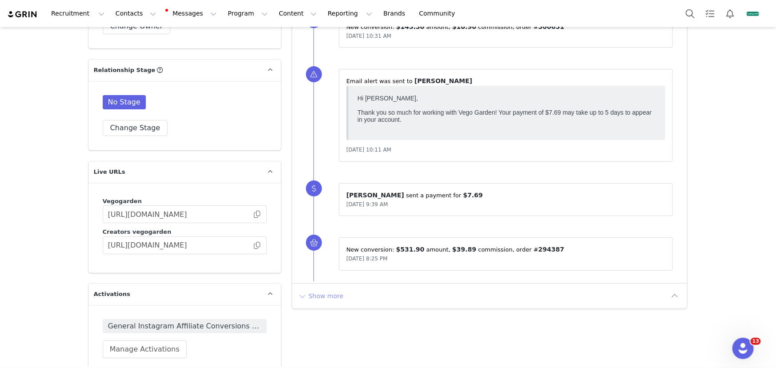
click at [313, 290] on button "Show more" at bounding box center [320, 296] width 47 height 14
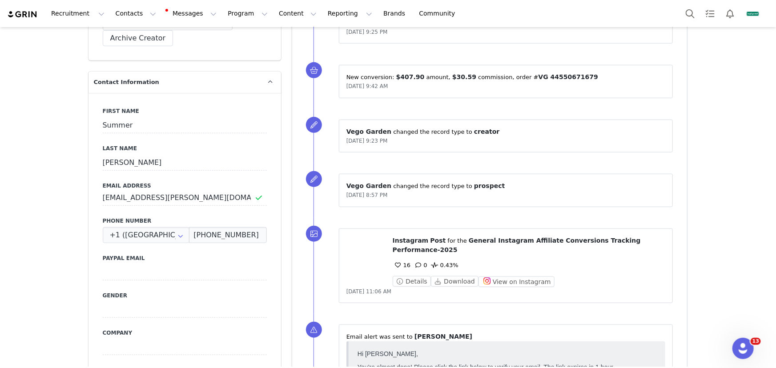
scroll to position [296, 0]
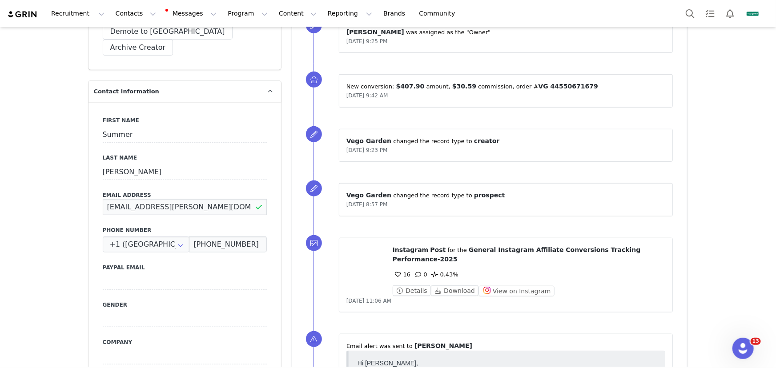
drag, startPoint x: 210, startPoint y: 191, endPoint x: 95, endPoint y: 184, distance: 114.9
click at [95, 184] on div "First Name Summer Last Name Tucker Email Address summer.rose.tucker@gmail.com P…" at bounding box center [184, 264] width 192 height 325
drag, startPoint x: 323, startPoint y: 13, endPoint x: 324, endPoint y: 19, distance: 6.0
click at [323, 13] on button "Reporting Reporting" at bounding box center [349, 14] width 55 height 20
drag, startPoint x: 333, startPoint y: 53, endPoint x: 544, endPoint y: 0, distance: 217.2
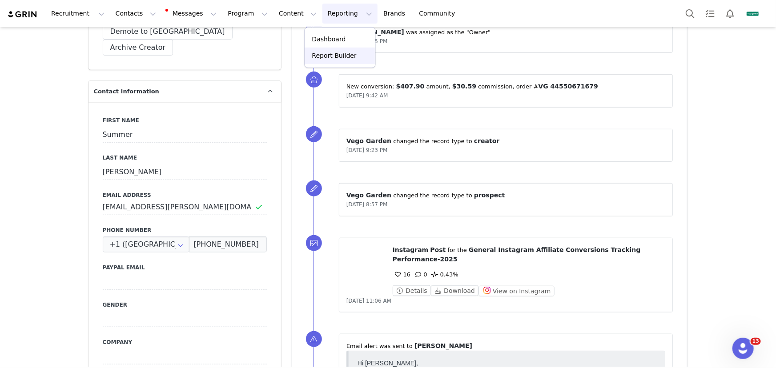
click at [333, 53] on p "Report Builder" at bounding box center [334, 55] width 44 height 9
